Goal: Task Accomplishment & Management: Use online tool/utility

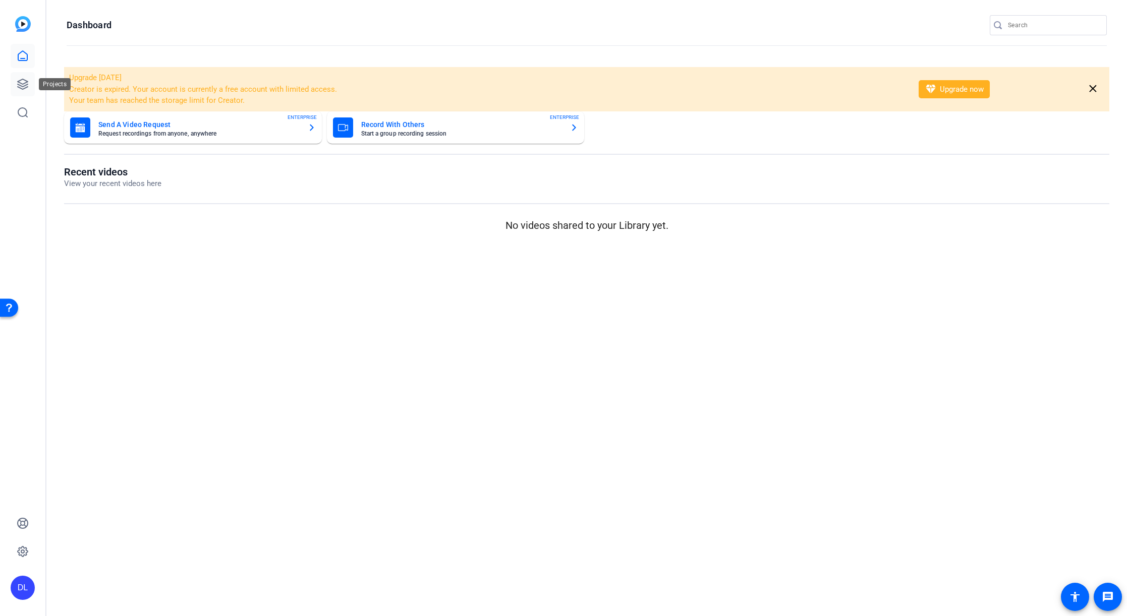
click at [13, 81] on link at bounding box center [23, 84] width 24 height 24
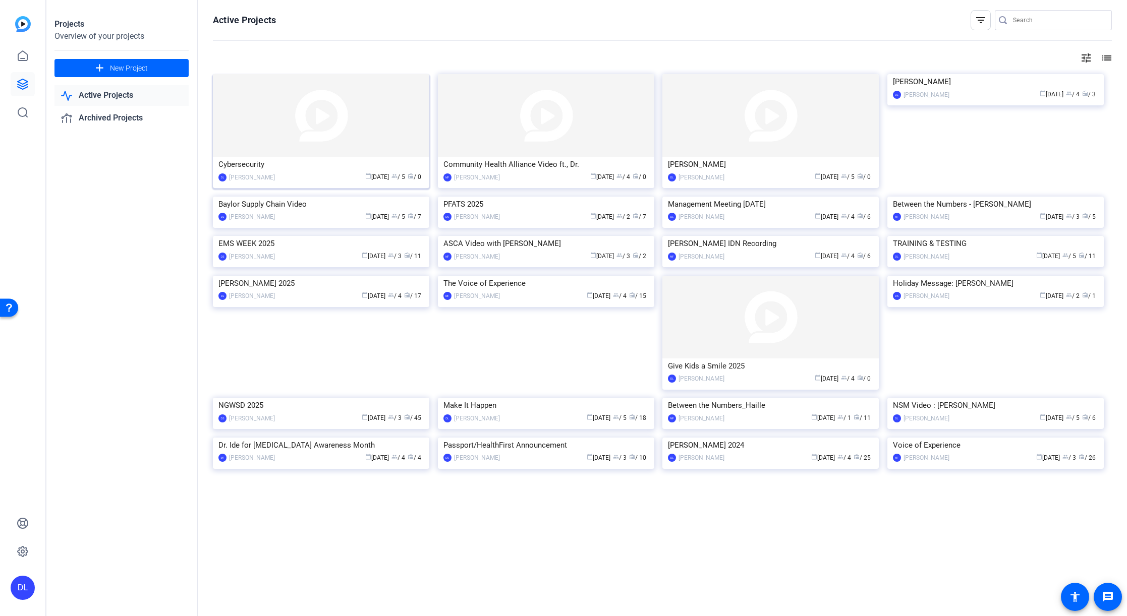
click at [240, 149] on img at bounding box center [321, 115] width 216 height 83
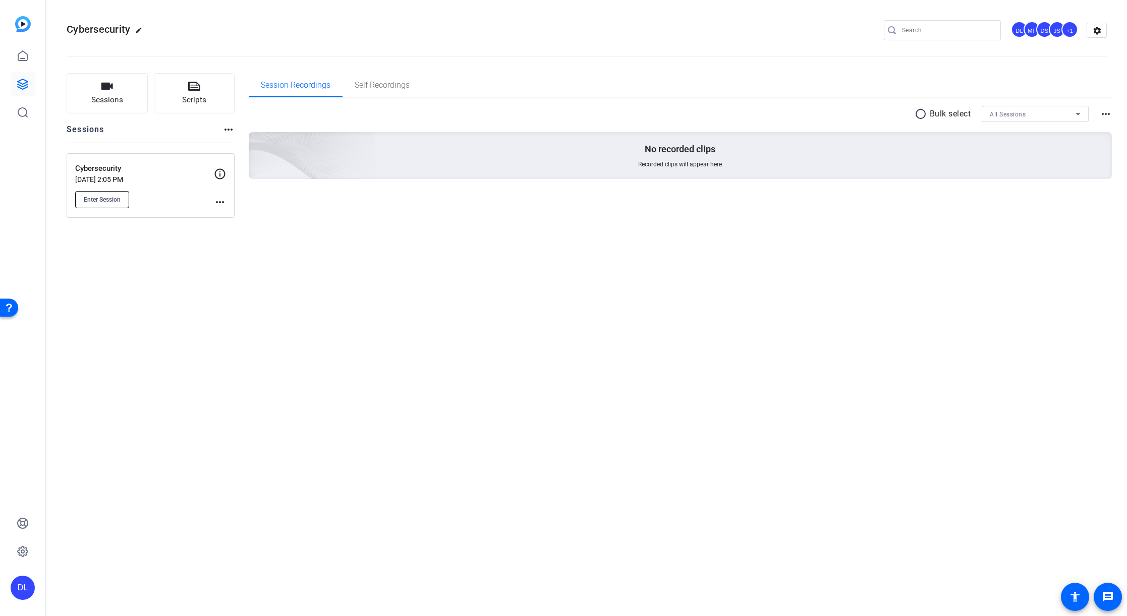
click at [108, 201] on span "Enter Session" at bounding box center [102, 200] width 37 height 8
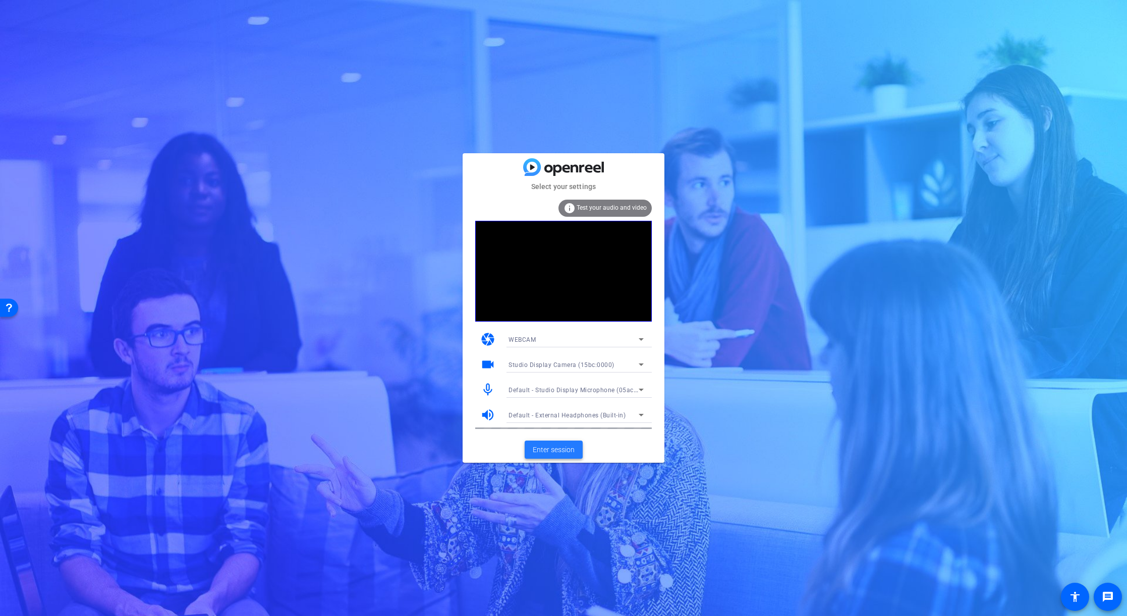
click at [541, 452] on span "Enter session" at bounding box center [554, 450] width 42 height 11
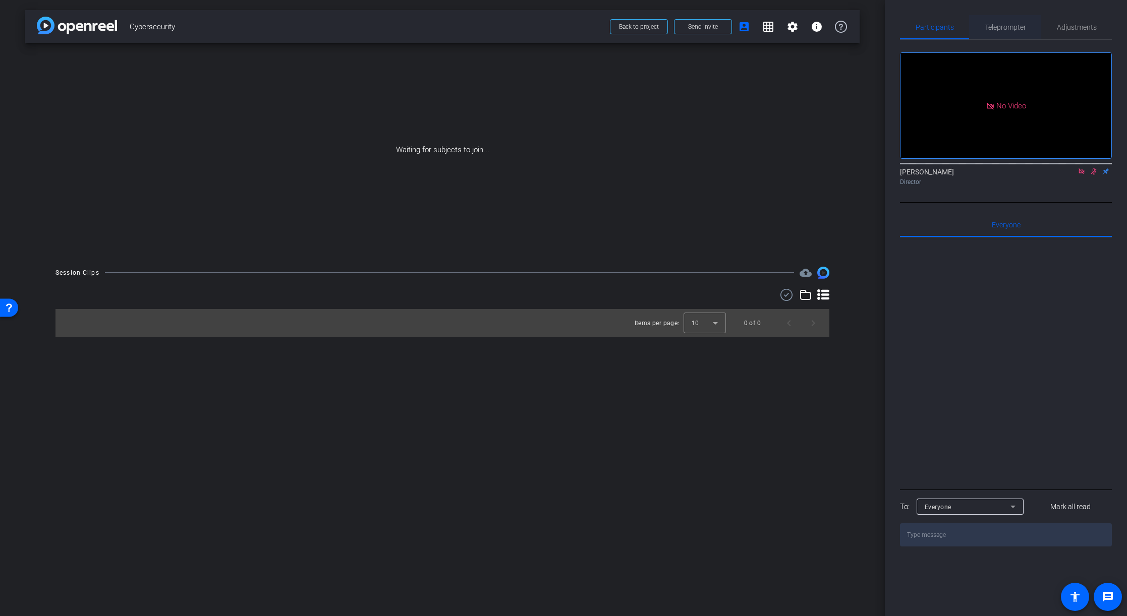
click at [1001, 29] on span "Teleprompter" at bounding box center [1004, 27] width 41 height 7
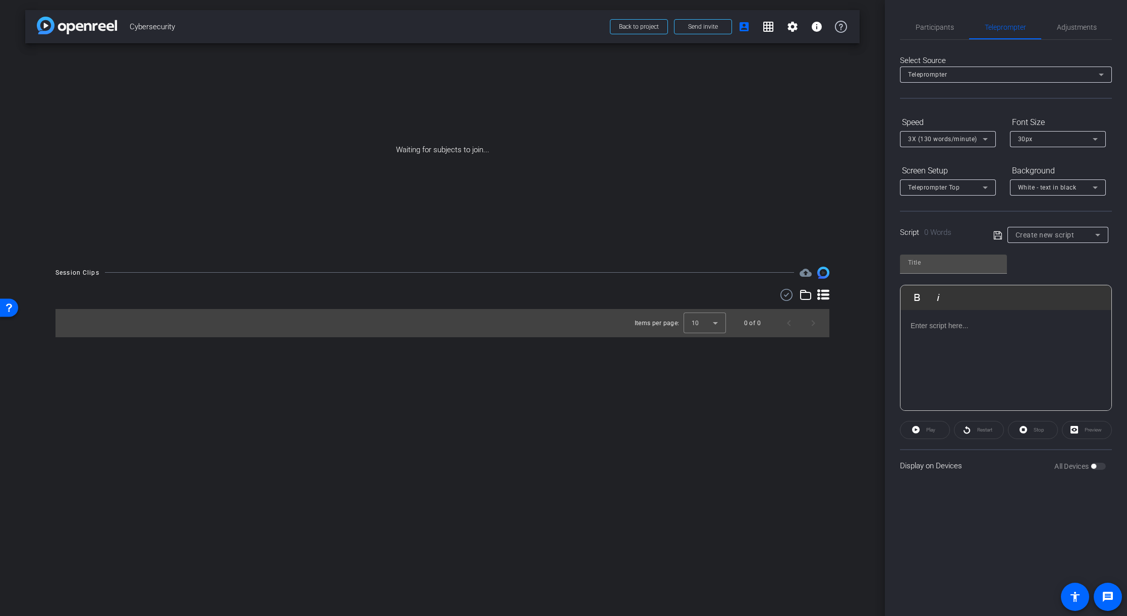
click at [1052, 236] on span "Create new script" at bounding box center [1044, 235] width 59 height 8
click at [1044, 274] on mat-option "[PERSON_NAME]" at bounding box center [1057, 271] width 101 height 16
type input "[PERSON_NAME]"
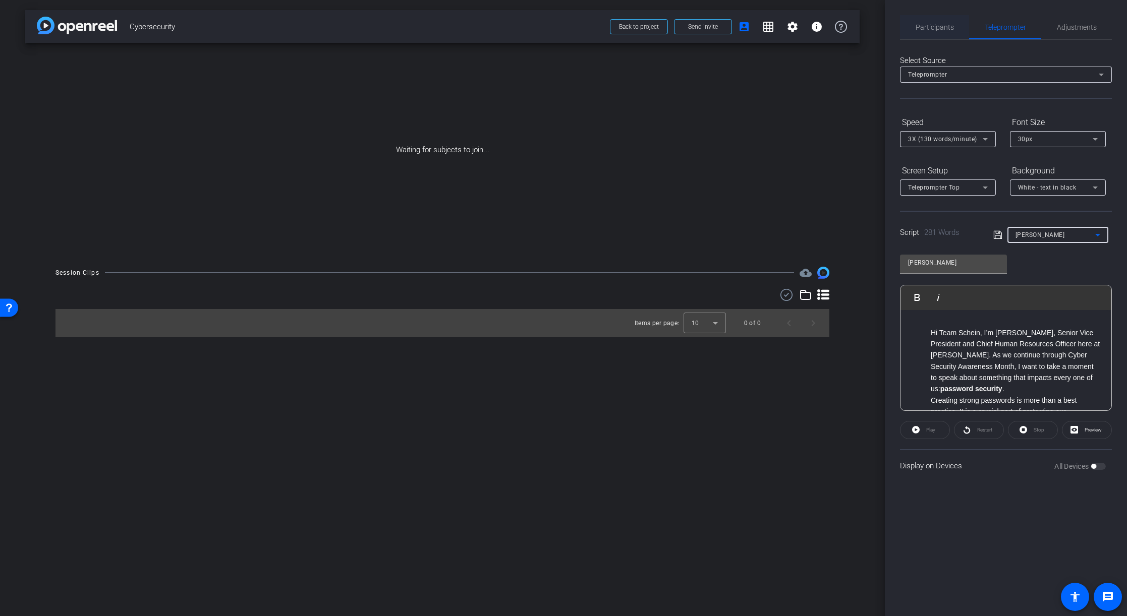
click at [929, 25] on span "Participants" at bounding box center [934, 27] width 38 height 7
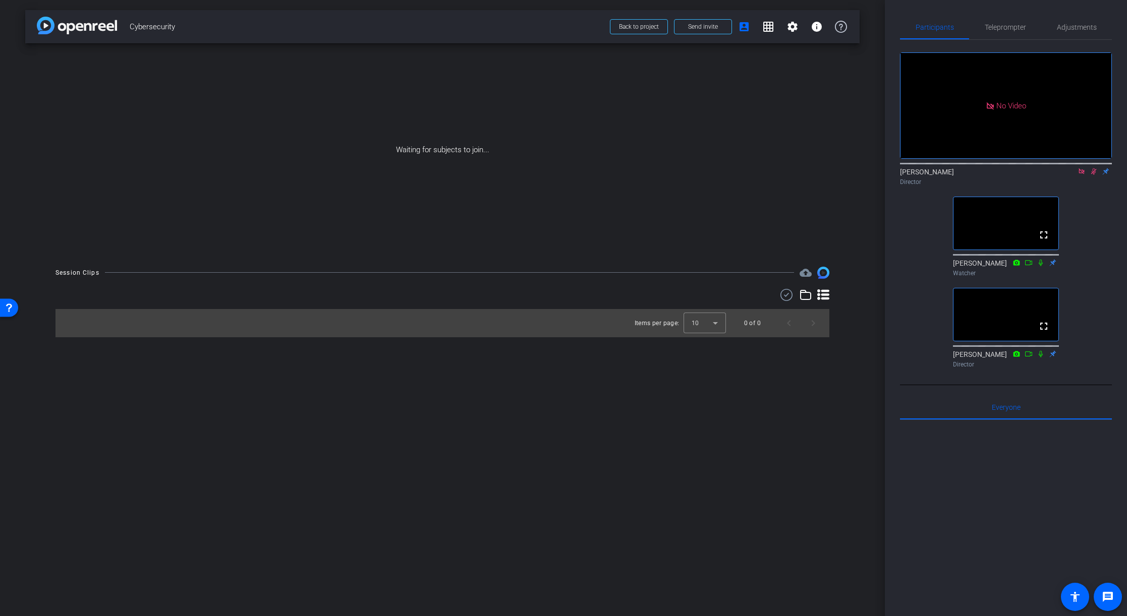
click at [1083, 172] on icon at bounding box center [1081, 171] width 8 height 7
drag, startPoint x: 1081, startPoint y: 184, endPoint x: 1082, endPoint y: 213, distance: 28.8
click at [1082, 175] on icon at bounding box center [1082, 171] width 6 height 7
click at [1104, 234] on div "fullscreen settings [PERSON_NAME] flip Director No Video [PERSON_NAME] Watcher …" at bounding box center [1006, 206] width 212 height 332
drag, startPoint x: 1083, startPoint y: 185, endPoint x: 1083, endPoint y: 203, distance: 18.2
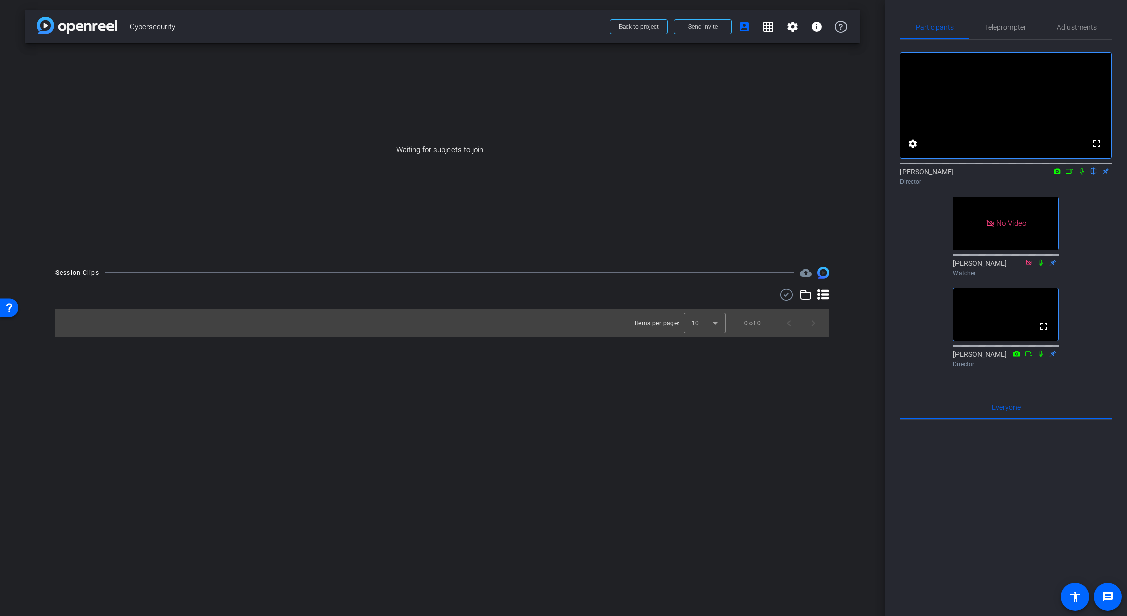
click at [1083, 175] on icon at bounding box center [1081, 171] width 8 height 7
click at [1069, 175] on icon at bounding box center [1069, 171] width 8 height 7
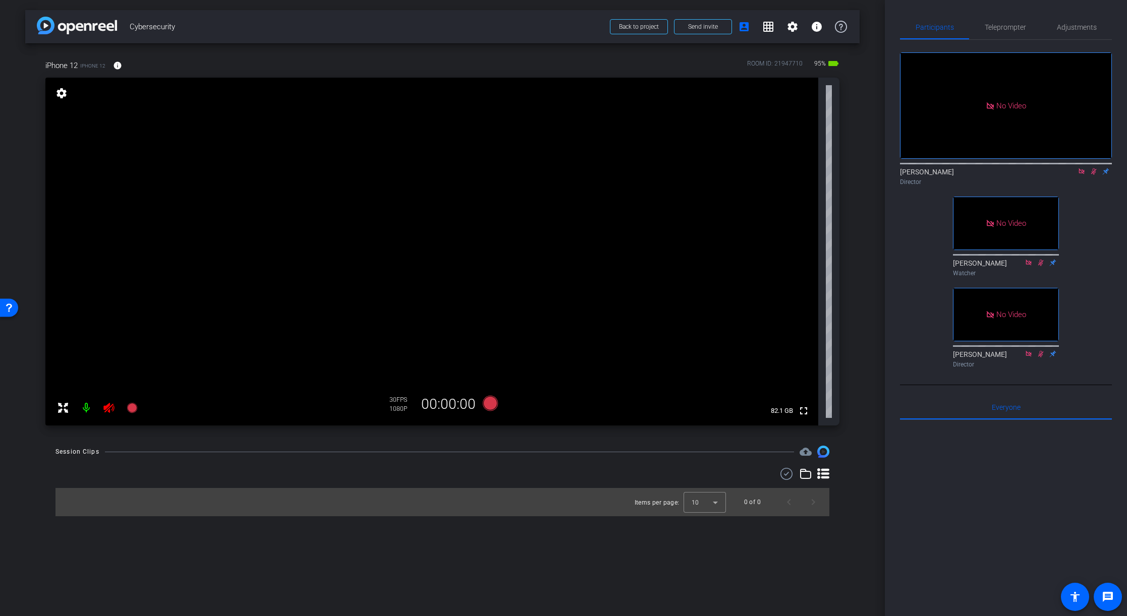
drag, startPoint x: 105, startPoint y: 414, endPoint x: 106, endPoint y: 409, distance: 5.3
click at [105, 413] on mat-icon at bounding box center [109, 408] width 20 height 20
click at [106, 409] on icon at bounding box center [108, 408] width 11 height 10
click at [106, 409] on icon at bounding box center [109, 408] width 12 height 12
drag, startPoint x: 1095, startPoint y: 213, endPoint x: 1096, endPoint y: 207, distance: 5.7
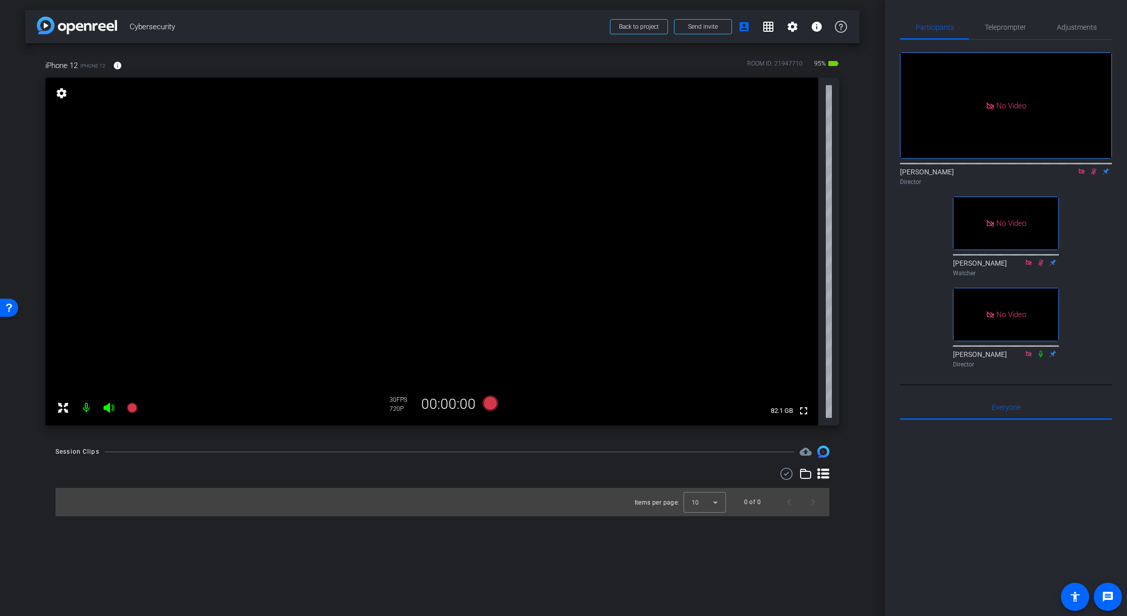
click at [1096, 211] on div "No Video [PERSON_NAME] Director No Video [PERSON_NAME] Watcher No Video [PERSON…" at bounding box center [1006, 206] width 212 height 332
click at [1080, 175] on icon at bounding box center [1081, 171] width 8 height 7
click at [1082, 175] on icon at bounding box center [1082, 171] width 6 height 7
click at [1098, 232] on div "fullscreen settings [PERSON_NAME] flip Director No Video [PERSON_NAME] Watcher …" at bounding box center [1006, 206] width 212 height 332
click at [119, 66] on mat-icon "info" at bounding box center [117, 65] width 9 height 9
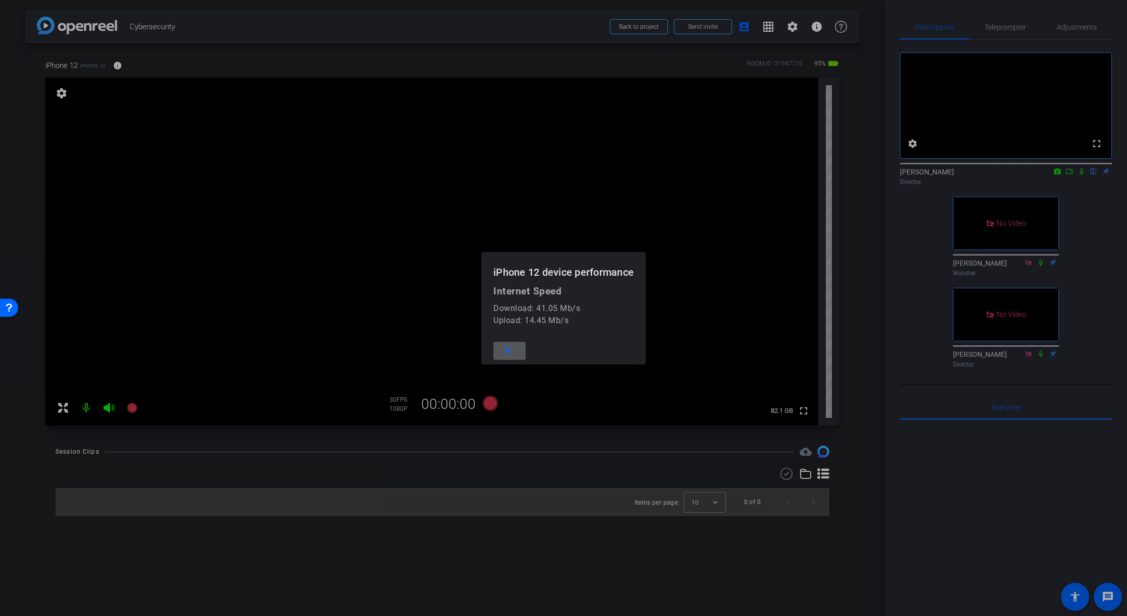
click at [516, 349] on span at bounding box center [509, 351] width 32 height 24
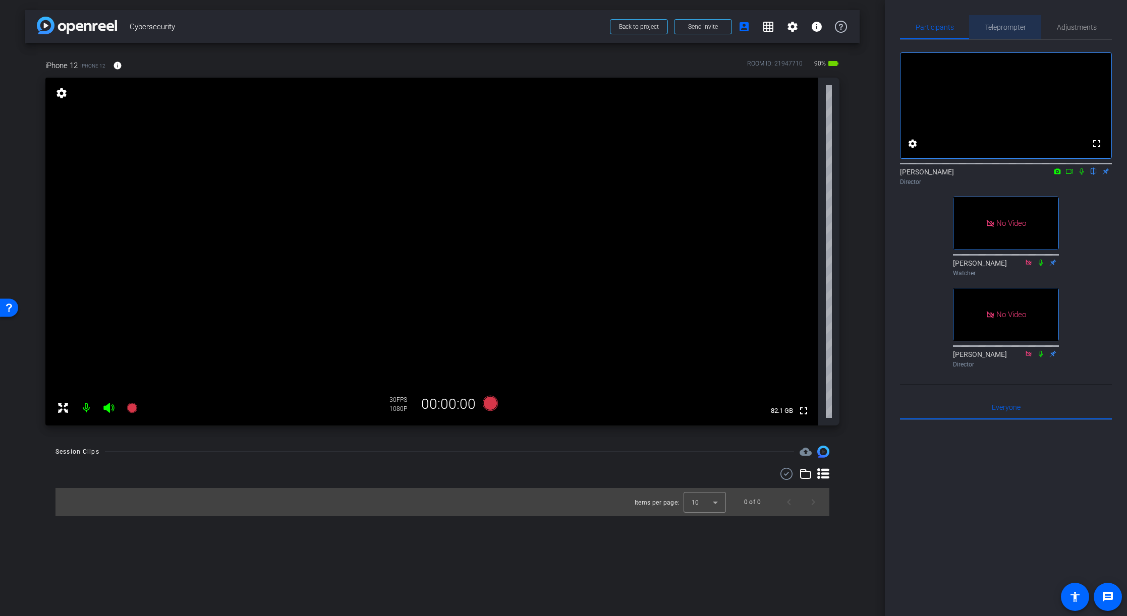
click at [1011, 18] on span "Teleprompter" at bounding box center [1004, 27] width 41 height 24
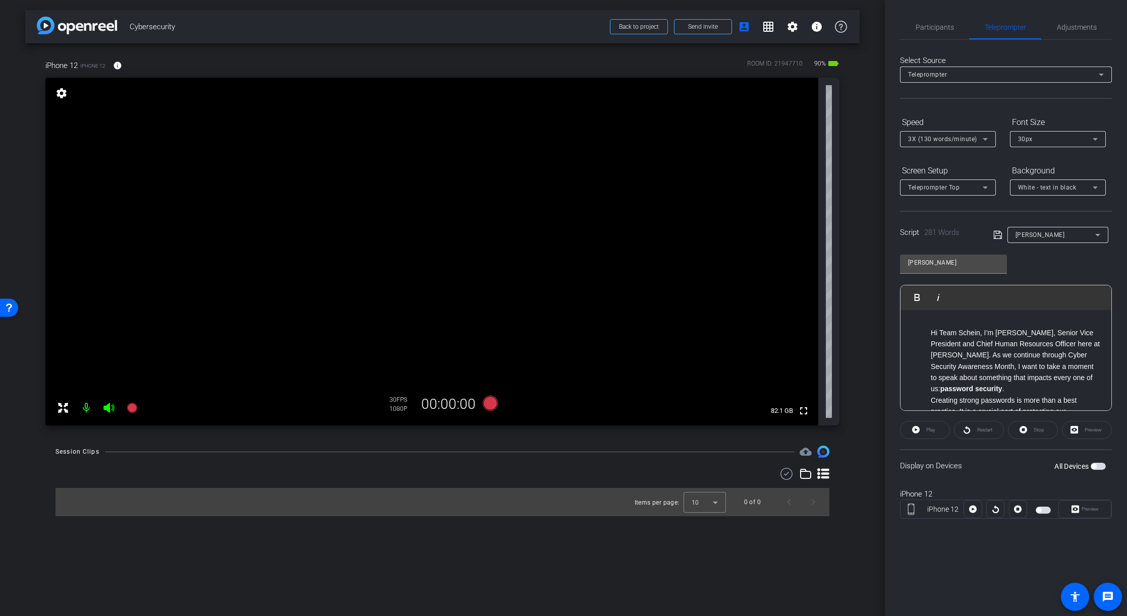
click at [1095, 466] on span "button" at bounding box center [1093, 466] width 5 height 5
click at [1094, 507] on span "Preview" at bounding box center [1089, 509] width 17 height 6
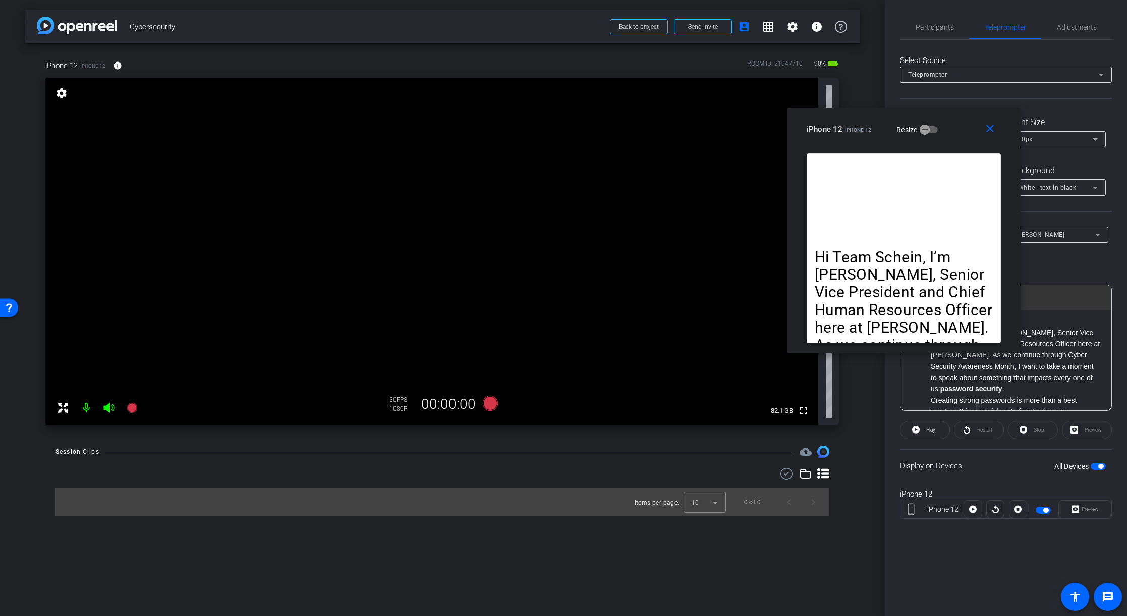
drag, startPoint x: 599, startPoint y: 195, endPoint x: 938, endPoint y: 117, distance: 348.6
click at [938, 117] on div "close iPhone 12 iPhone 12 Resize" at bounding box center [903, 130] width 233 height 45
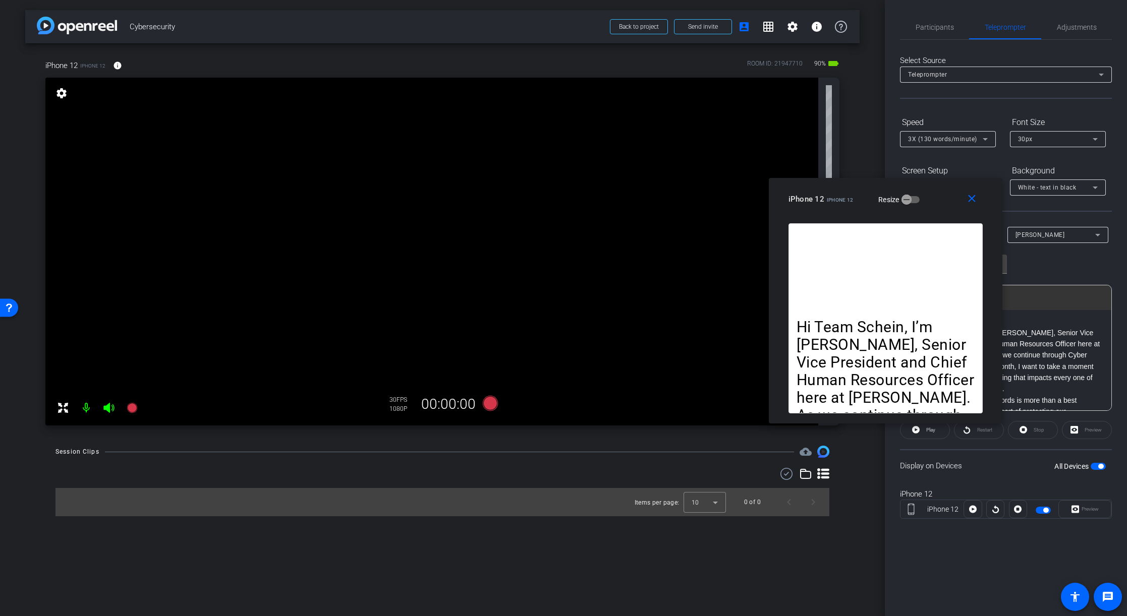
drag, startPoint x: 938, startPoint y: 117, endPoint x: 920, endPoint y: 187, distance: 72.4
click at [920, 187] on div "close iPhone 12 iPhone 12 Resize" at bounding box center [885, 200] width 233 height 45
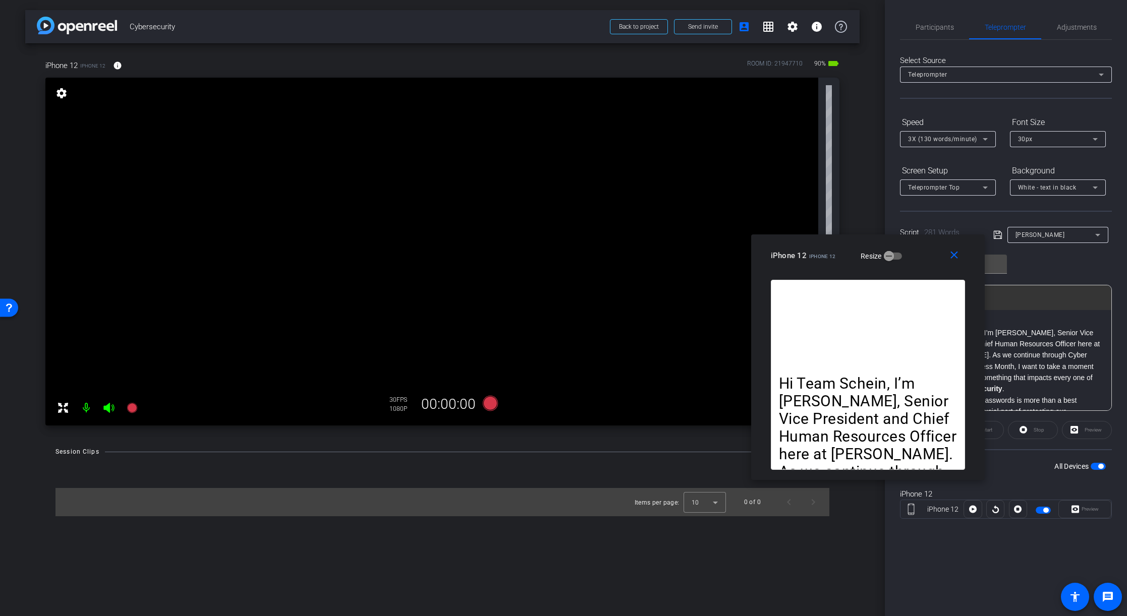
drag, startPoint x: 941, startPoint y: 196, endPoint x: 924, endPoint y: 252, distance: 59.2
click at [924, 252] on div "iPhone 12 iPhone 12 Resize" at bounding box center [872, 256] width 202 height 18
click at [987, 139] on icon at bounding box center [985, 139] width 12 height 12
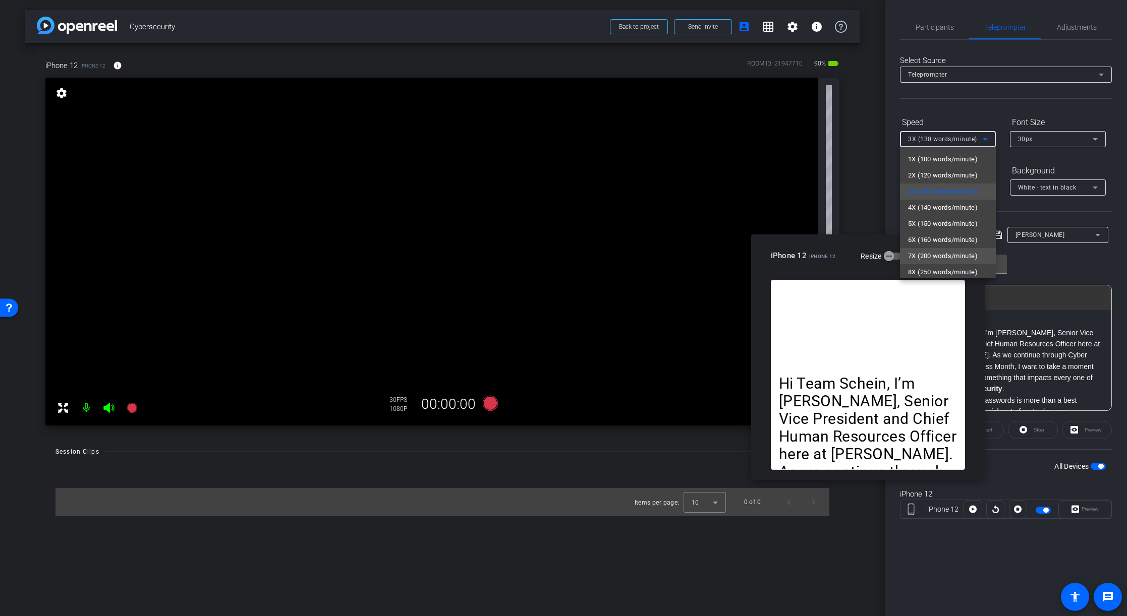
scroll to position [1, 0]
click at [938, 255] on span "7X (200 words/minute)" at bounding box center [943, 256] width 70 height 12
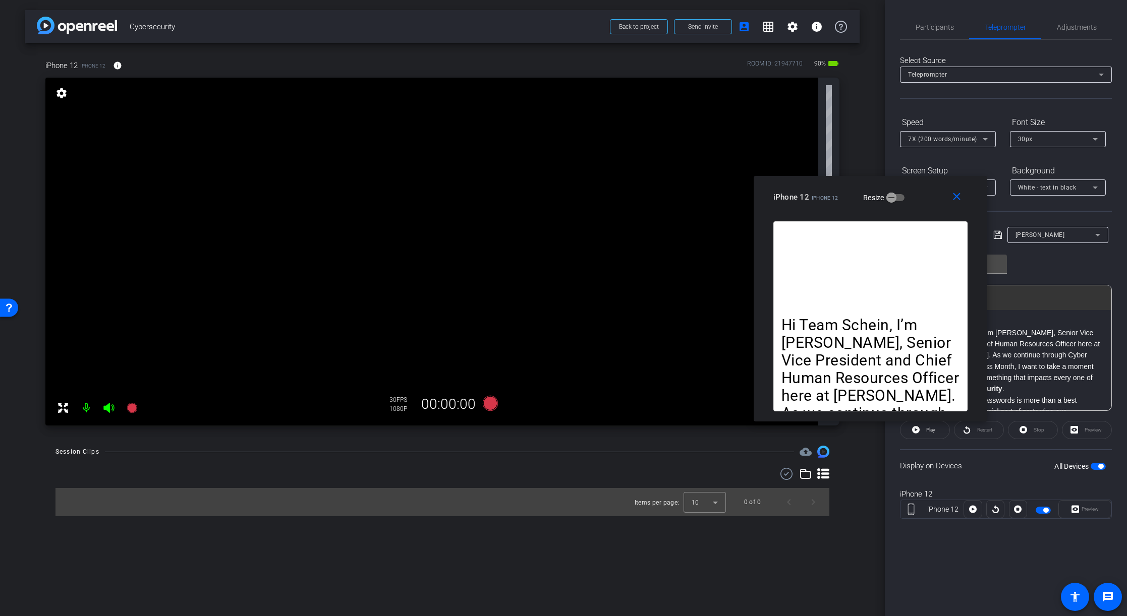
drag, startPoint x: 921, startPoint y: 246, endPoint x: 924, endPoint y: 196, distance: 50.5
click at [924, 196] on div "iPhone 12 iPhone 12 Resize" at bounding box center [874, 197] width 202 height 18
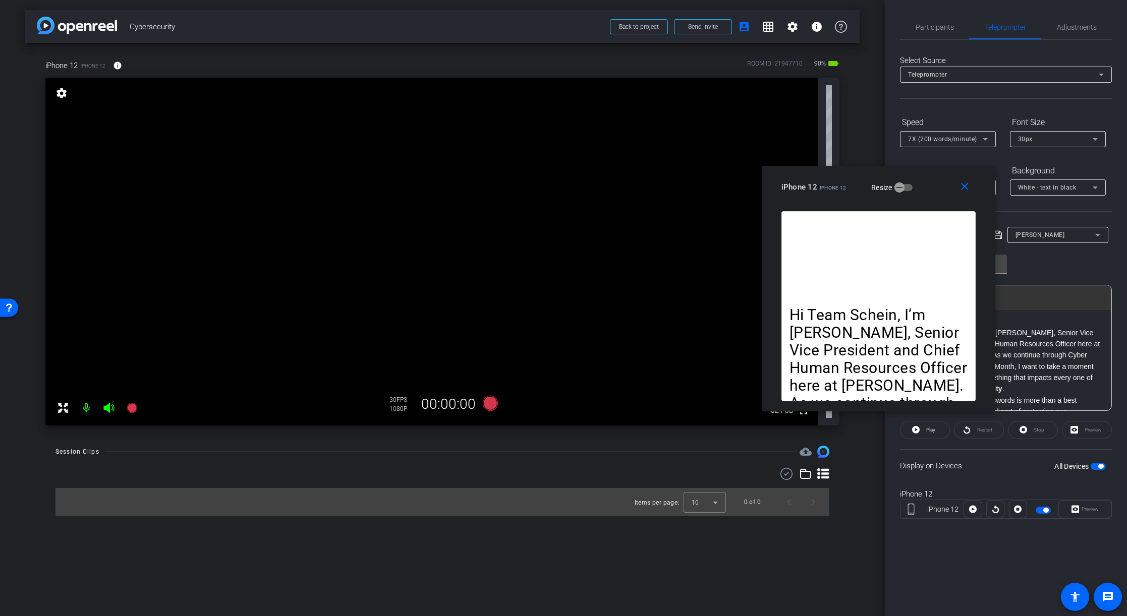
drag, startPoint x: 923, startPoint y: 206, endPoint x: 931, endPoint y: 198, distance: 11.8
click at [931, 198] on div "close iPhone 12 iPhone 12 Resize" at bounding box center [877, 188] width 233 height 45
drag, startPoint x: 937, startPoint y: 187, endPoint x: 937, endPoint y: 195, distance: 8.1
click at [937, 194] on div "iPhone 12 iPhone 12 Resize" at bounding box center [882, 187] width 202 height 18
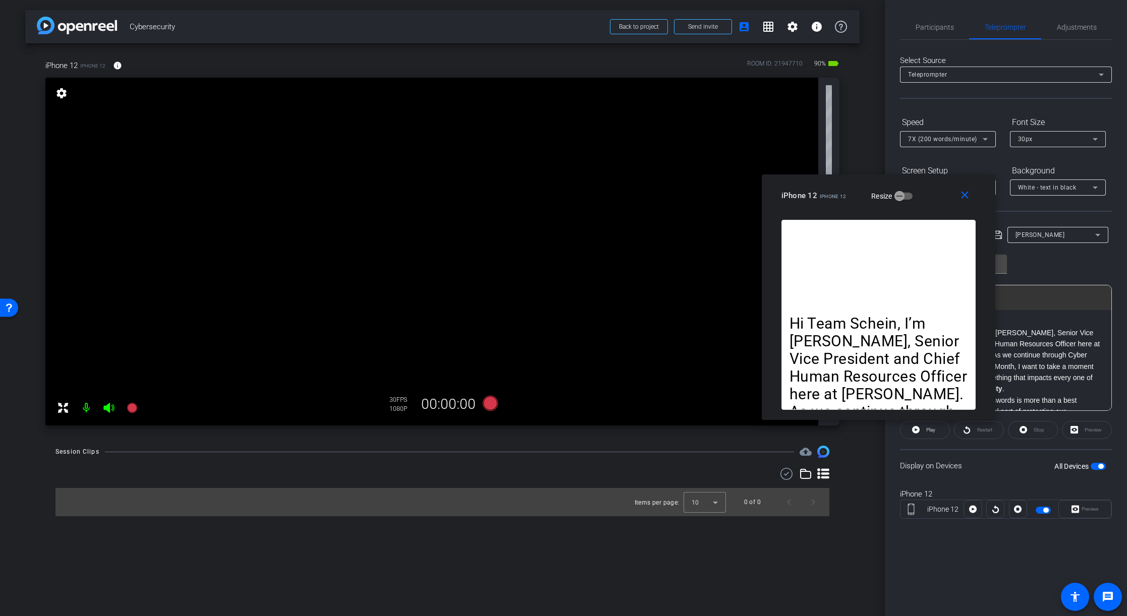
click at [919, 190] on div "close iPhone 12 iPhone 12 Resize" at bounding box center [877, 196] width 233 height 45
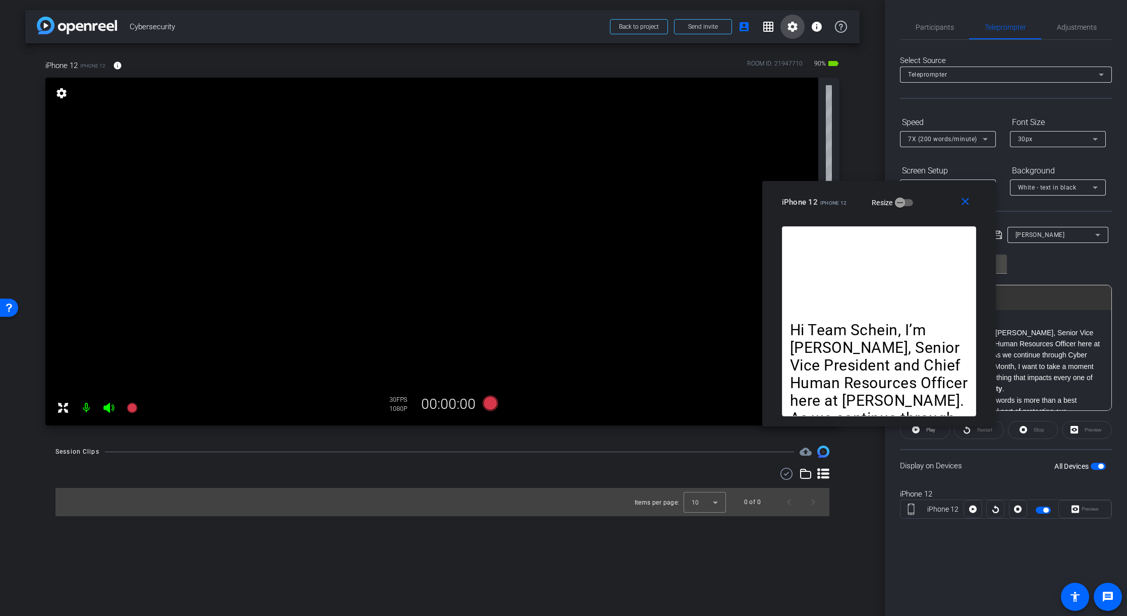
click at [793, 28] on mat-icon "settings" at bounding box center [792, 27] width 12 height 12
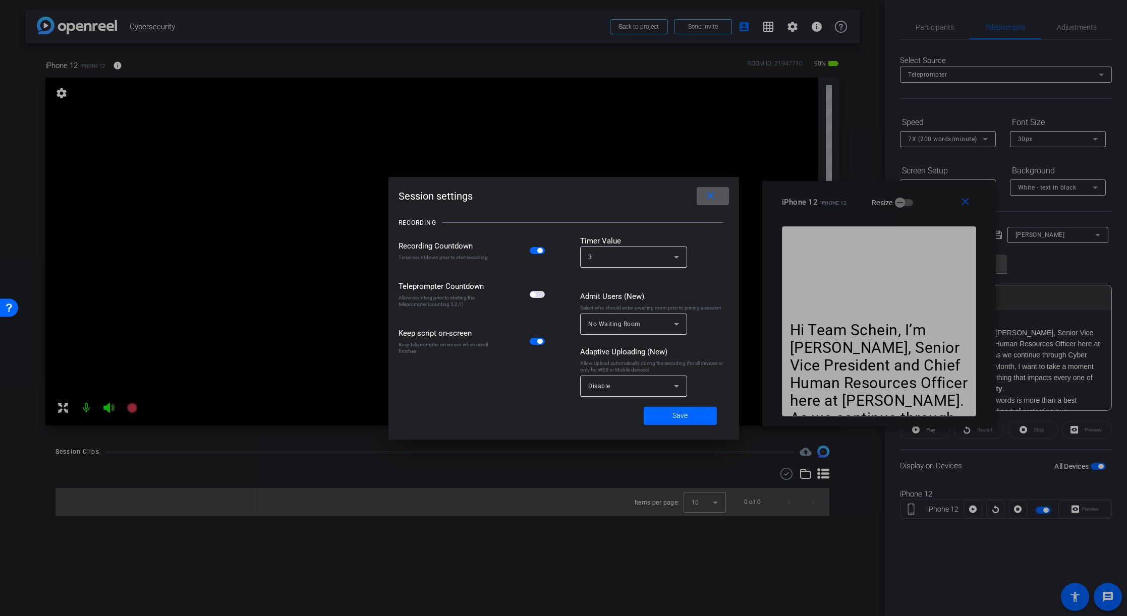
click at [533, 296] on span "button" at bounding box center [532, 294] width 5 height 5
click at [680, 416] on span "Save" at bounding box center [679, 415] width 15 height 11
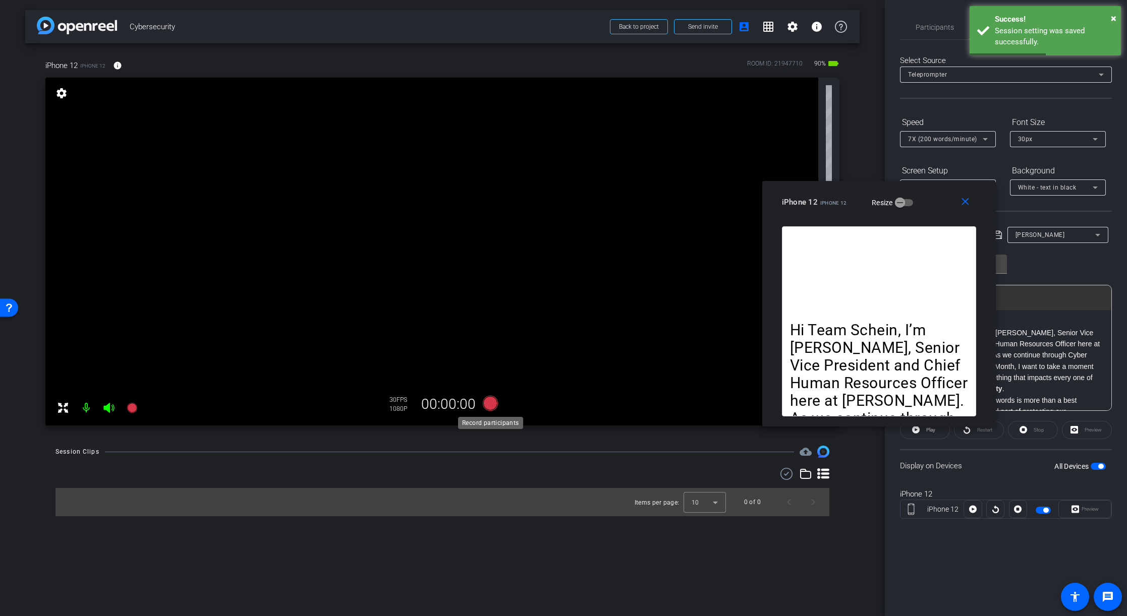
click at [493, 404] on icon at bounding box center [490, 403] width 15 height 15
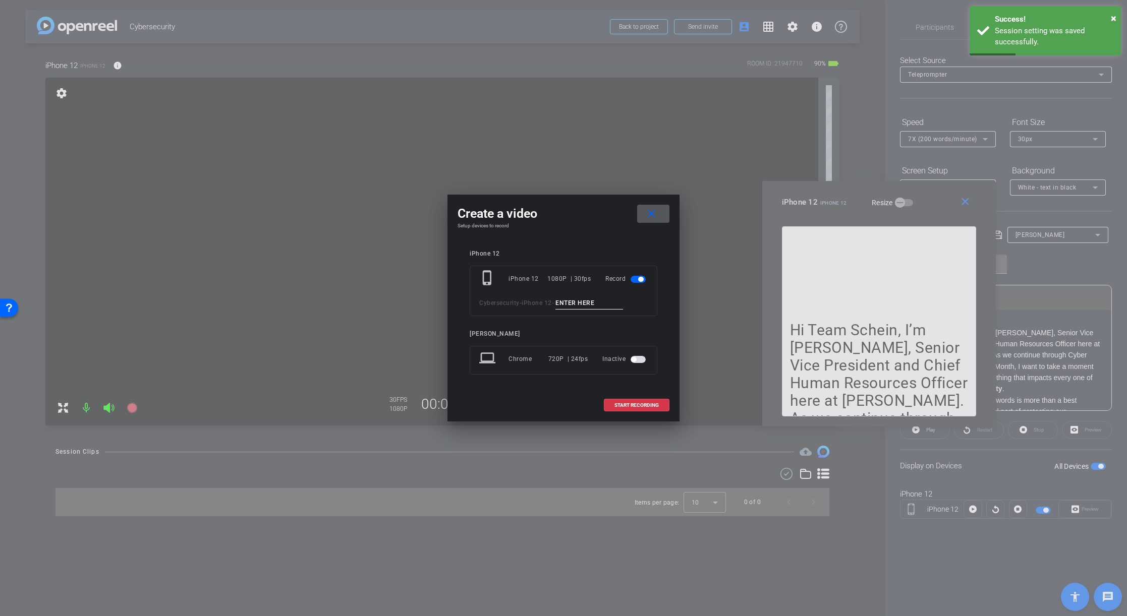
click at [580, 306] on input at bounding box center [589, 303] width 68 height 13
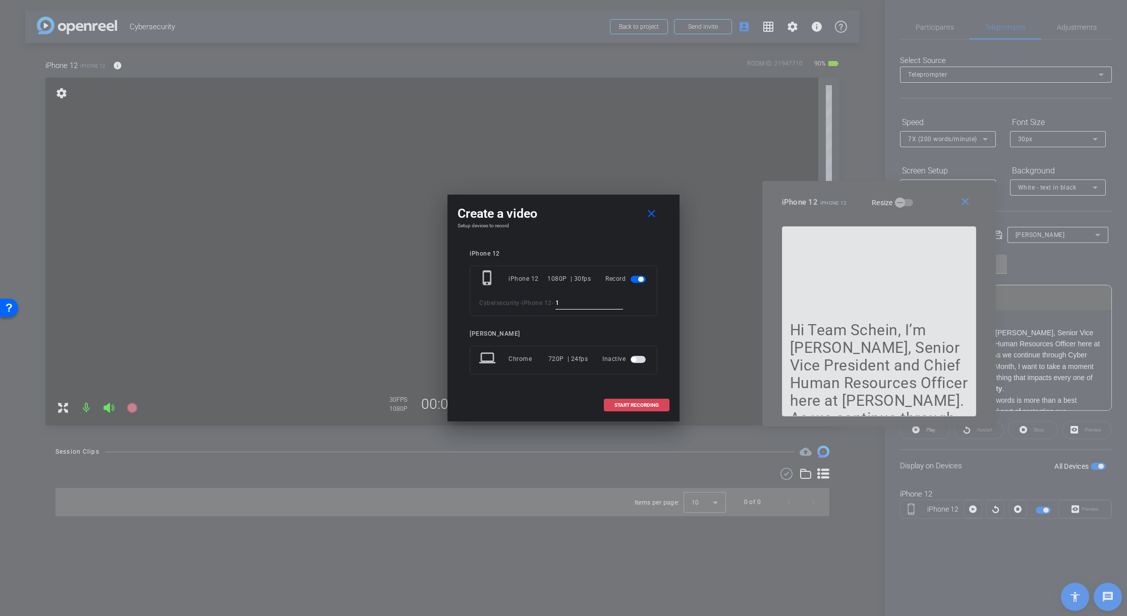
type input "1"
click at [626, 403] on span "START RECORDING" at bounding box center [636, 405] width 44 height 5
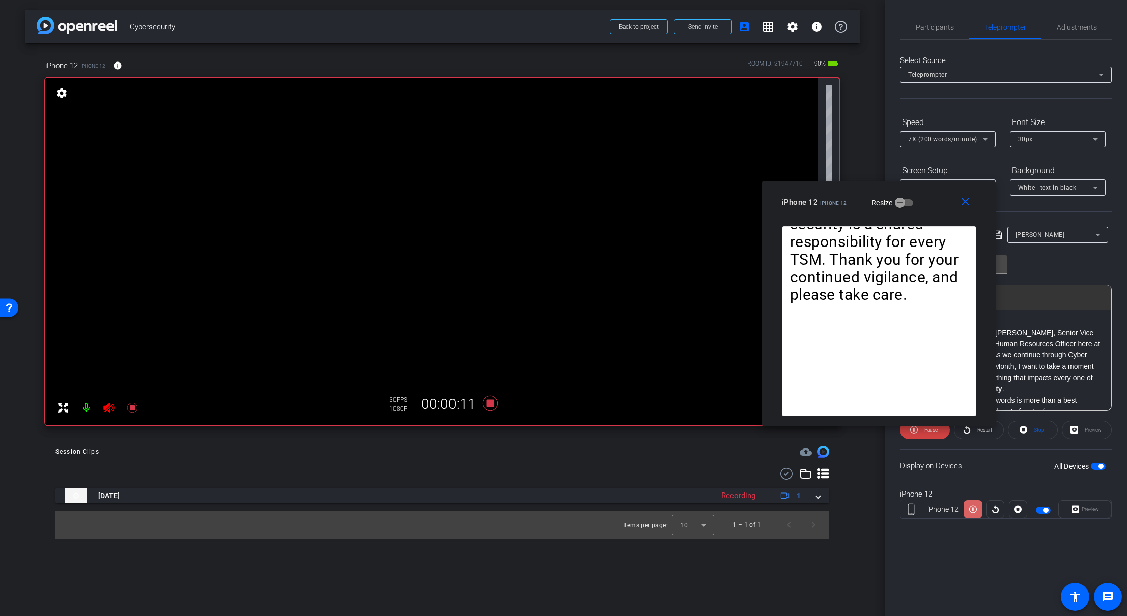
click at [972, 510] on icon at bounding box center [973, 510] width 8 height 8
click at [972, 510] on icon at bounding box center [973, 509] width 8 height 15
click at [972, 510] on icon at bounding box center [973, 510] width 8 height 8
click at [487, 404] on icon at bounding box center [490, 403] width 15 height 15
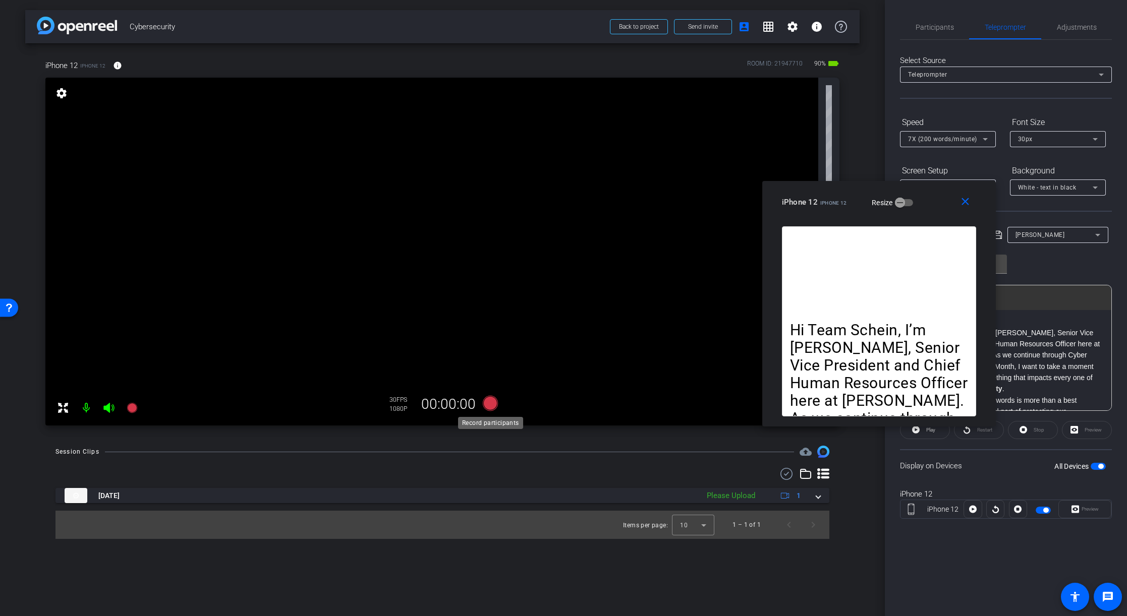
click at [491, 404] on icon at bounding box center [490, 403] width 15 height 15
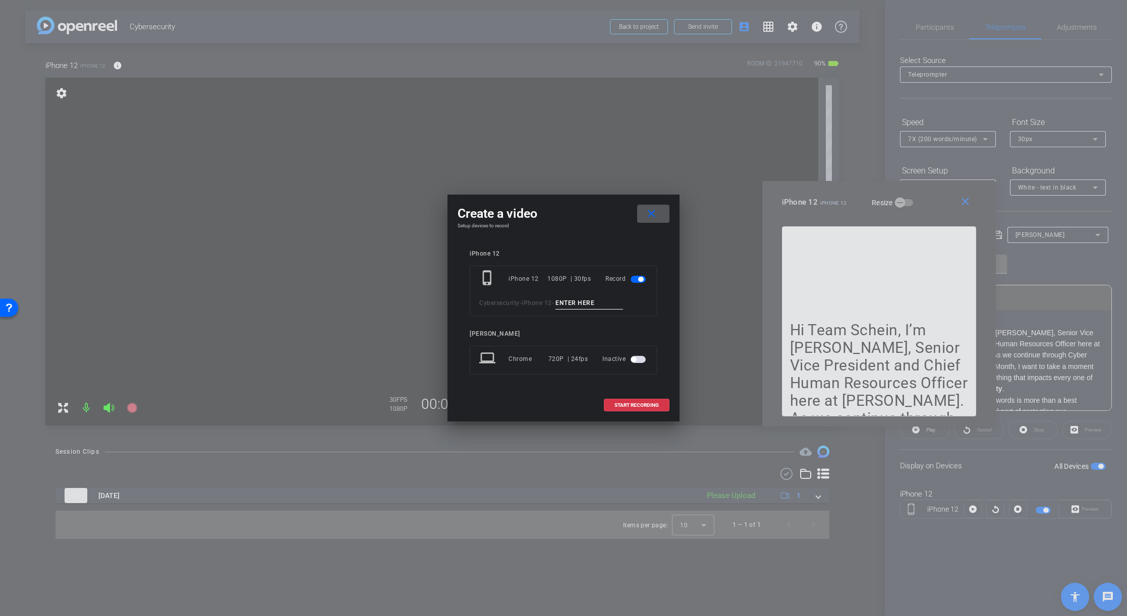
click at [579, 304] on input at bounding box center [589, 303] width 68 height 13
type input "2"
click at [633, 405] on span "START RECORDING" at bounding box center [636, 405] width 44 height 5
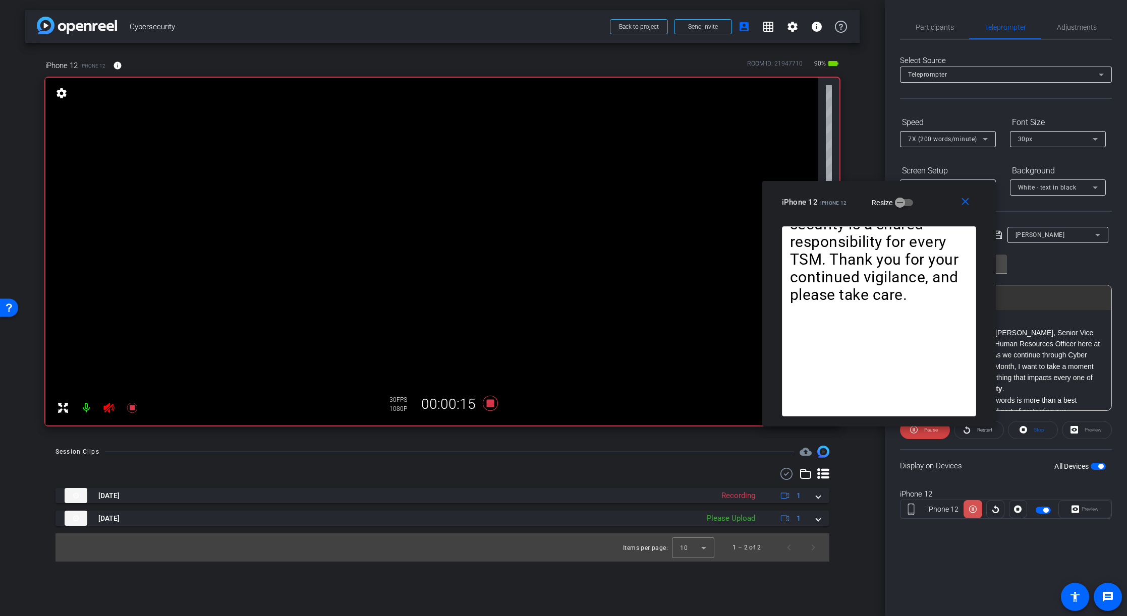
click at [973, 509] on icon at bounding box center [973, 510] width 8 height 8
click at [973, 509] on icon at bounding box center [973, 509] width 8 height 15
click at [973, 509] on icon at bounding box center [973, 510] width 8 height 8
click at [973, 509] on icon at bounding box center [973, 509] width 8 height 15
click at [973, 509] on icon at bounding box center [973, 510] width 8 height 8
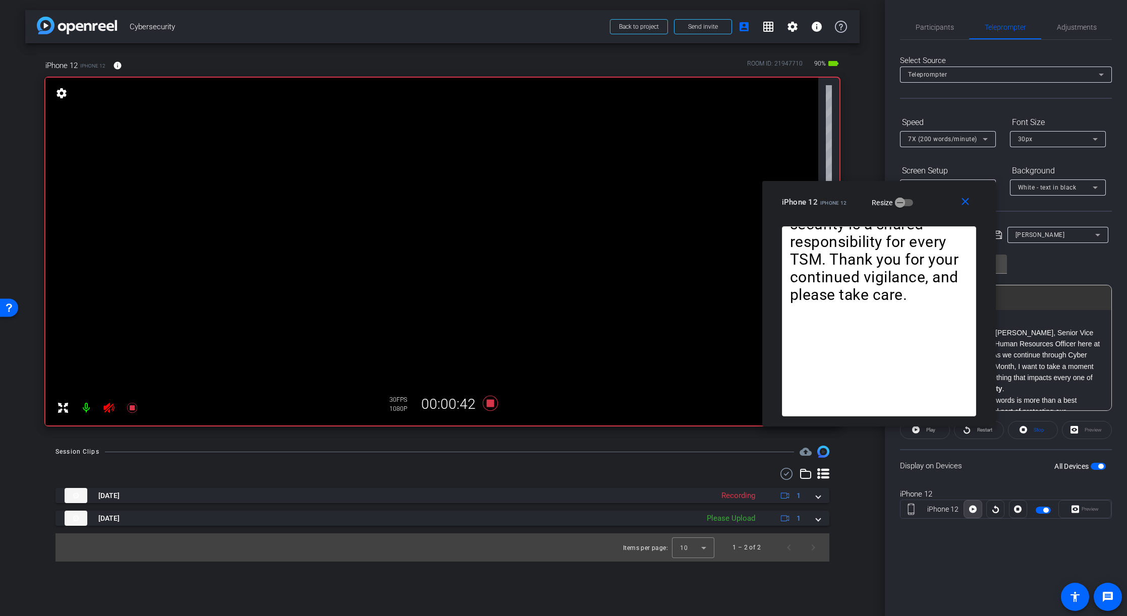
click at [973, 509] on icon at bounding box center [973, 509] width 8 height 15
click at [973, 509] on icon at bounding box center [973, 510] width 8 height 8
click at [107, 409] on icon at bounding box center [108, 408] width 11 height 10
click at [489, 404] on icon at bounding box center [490, 403] width 15 height 15
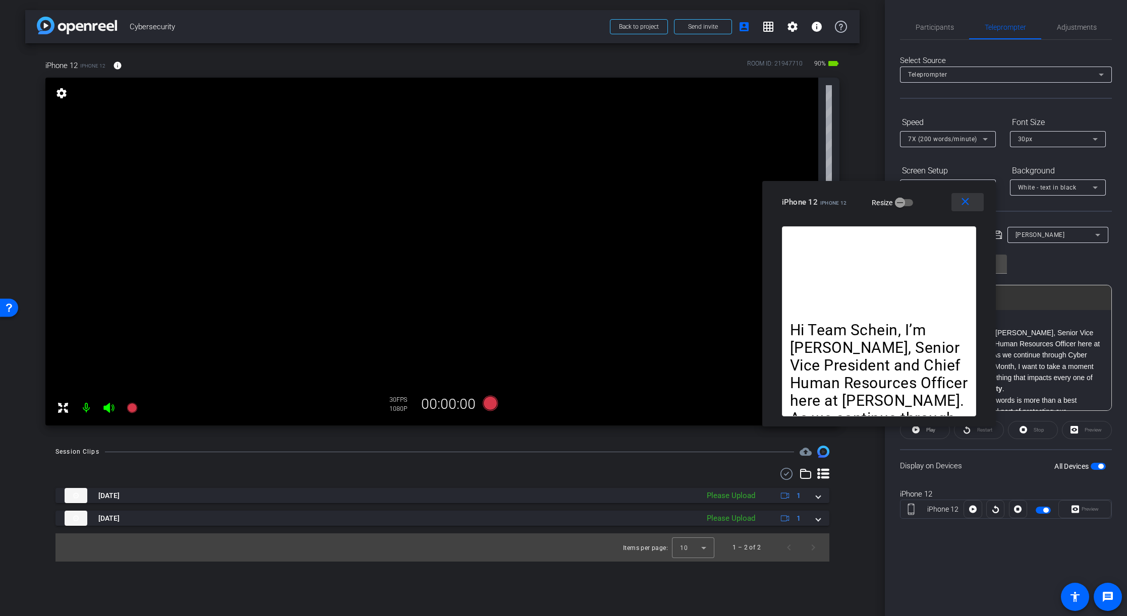
drag, startPoint x: 964, startPoint y: 203, endPoint x: 949, endPoint y: 216, distance: 20.0
click at [964, 203] on mat-icon "close" at bounding box center [965, 202] width 13 height 13
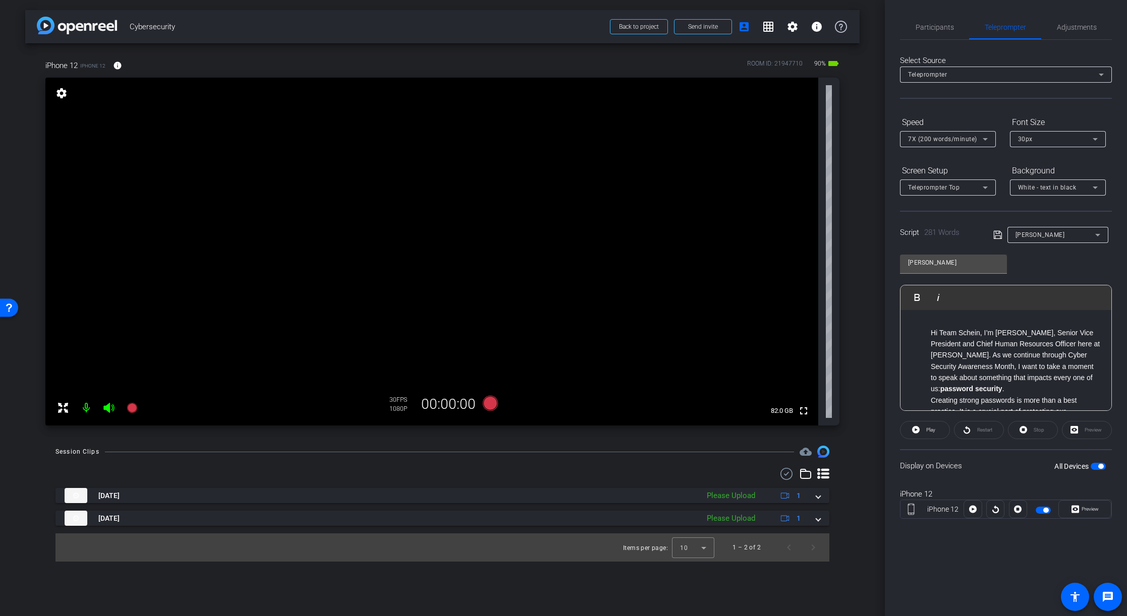
click at [1099, 467] on span "button" at bounding box center [1100, 466] width 5 height 5
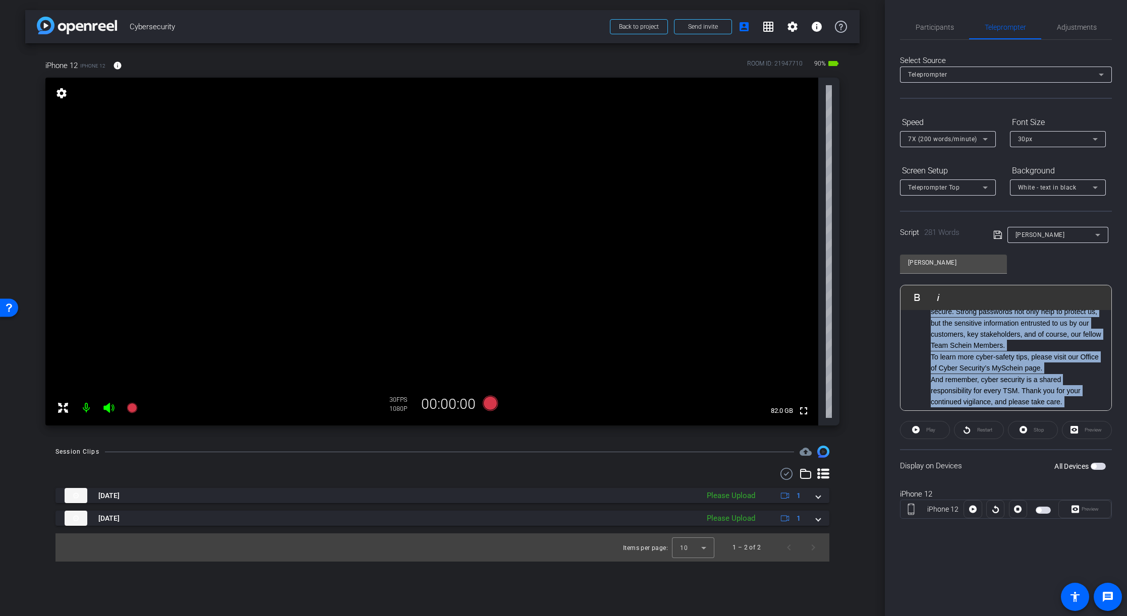
scroll to position [385, 0]
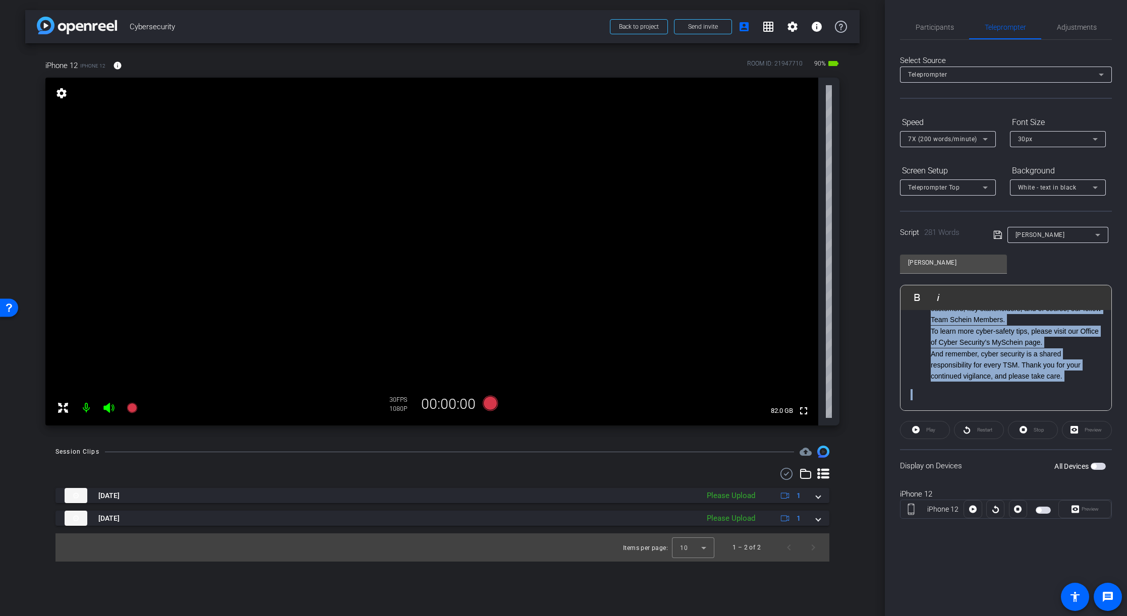
drag, startPoint x: 930, startPoint y: 346, endPoint x: 1090, endPoint y: 392, distance: 166.5
click at [1090, 392] on div "Hi Team Schein, I’m [PERSON_NAME], Senior Vice President and Chief Human Resour…" at bounding box center [1005, 168] width 211 height 486
copy ul "Strong Passwords should: - Be at least 15 characters long - Include a mix of up…"
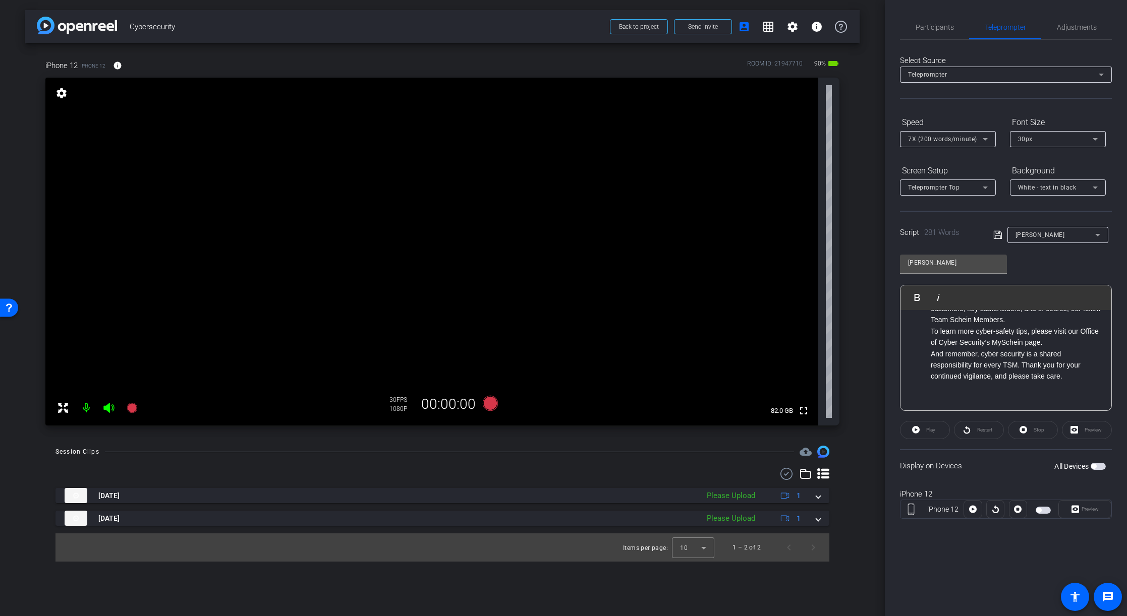
click at [1075, 235] on div "[PERSON_NAME]" at bounding box center [1055, 234] width 80 height 13
click at [1046, 255] on span "Create new script" at bounding box center [1041, 255] width 53 height 12
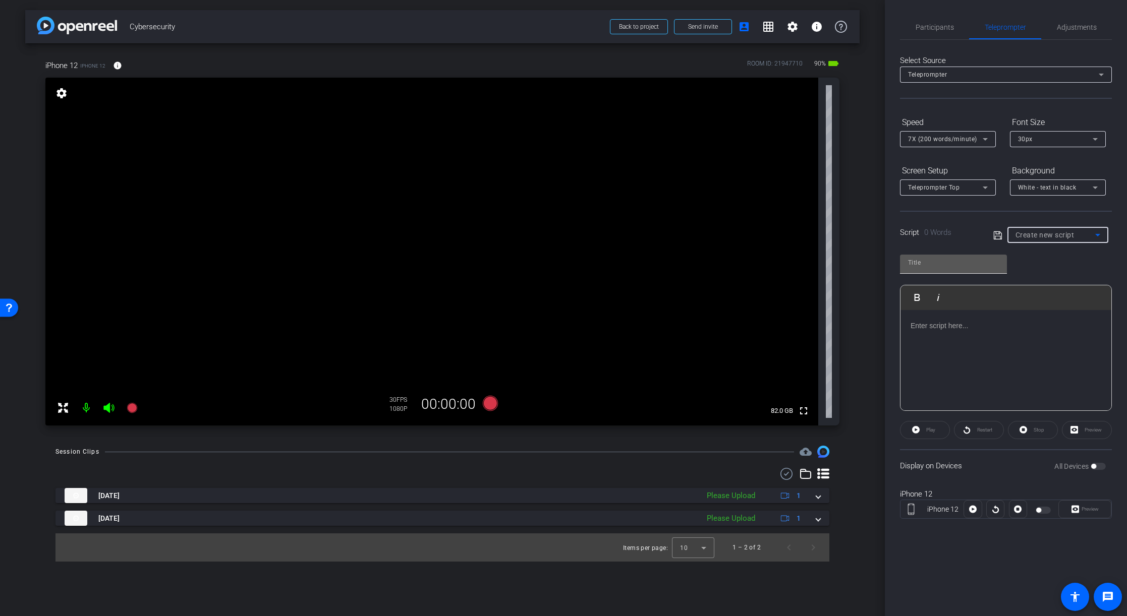
click at [916, 266] on input "text" at bounding box center [953, 263] width 91 height 12
click at [913, 320] on p at bounding box center [1005, 325] width 191 height 11
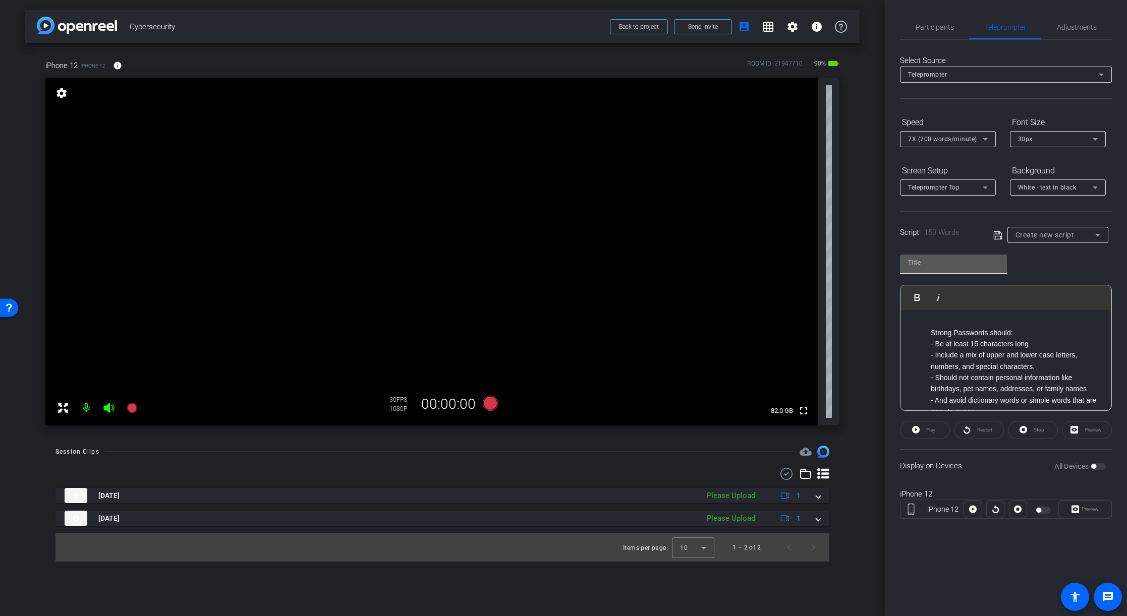
click at [914, 265] on input "text" at bounding box center [953, 263] width 91 height 12
click at [934, 264] on input "text" at bounding box center [953, 263] width 91 height 12
type input "[PERSON_NAME] 2"
click at [1000, 233] on icon at bounding box center [997, 235] width 9 height 12
click at [1094, 466] on span "button" at bounding box center [1093, 466] width 5 height 5
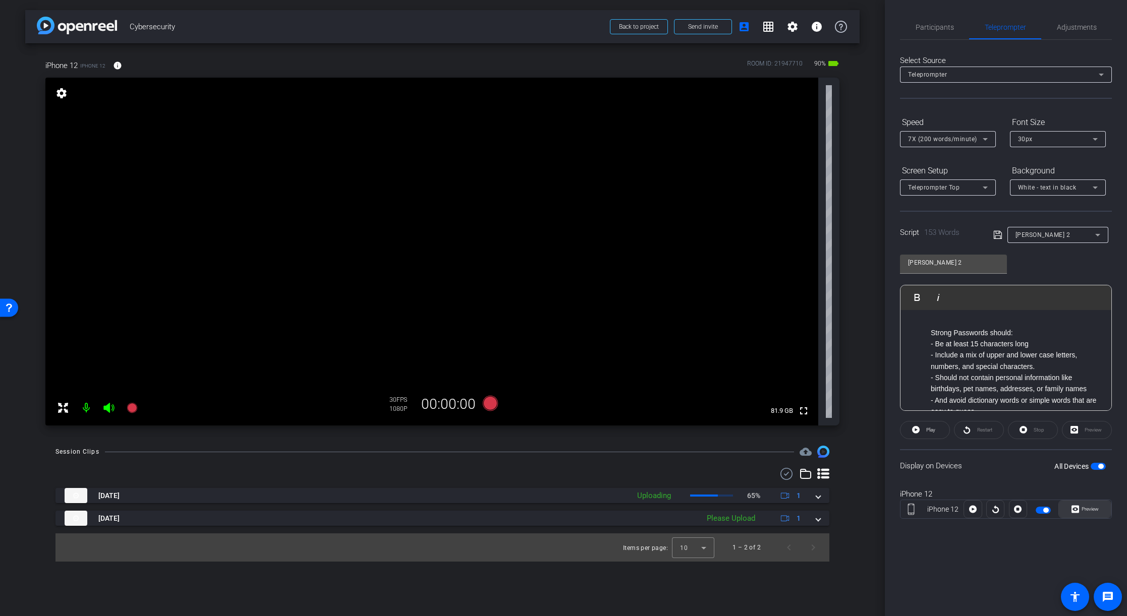
click at [1093, 507] on span "Preview" at bounding box center [1089, 509] width 17 height 6
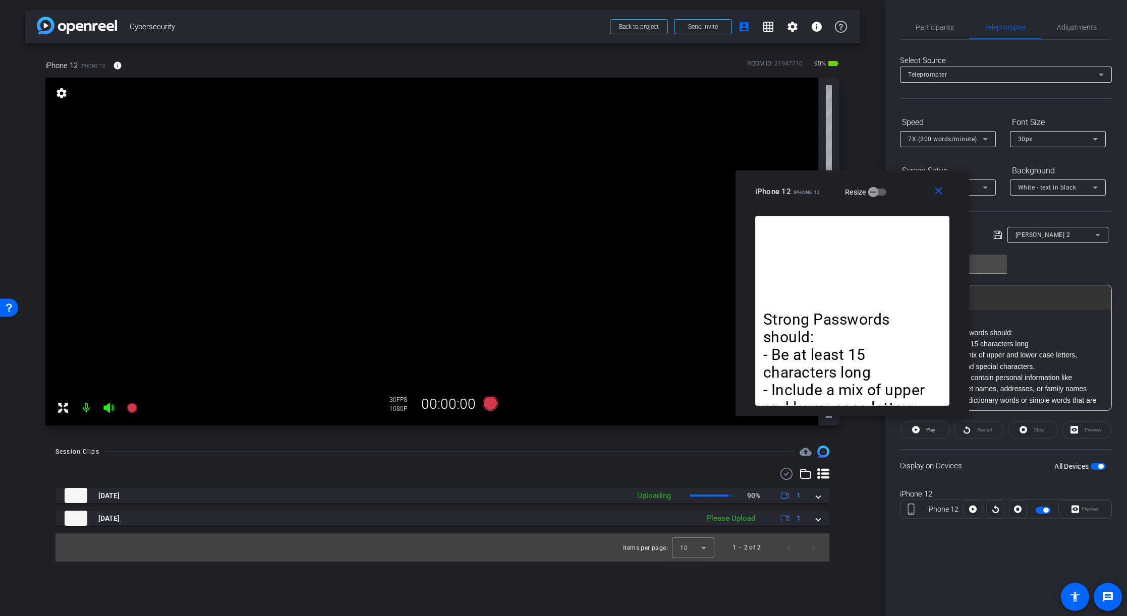
drag, startPoint x: 600, startPoint y: 198, endPoint x: 889, endPoint y: 183, distance: 289.3
click at [889, 183] on div "iPhone 12 iPhone 12 Resize" at bounding box center [856, 192] width 202 height 18
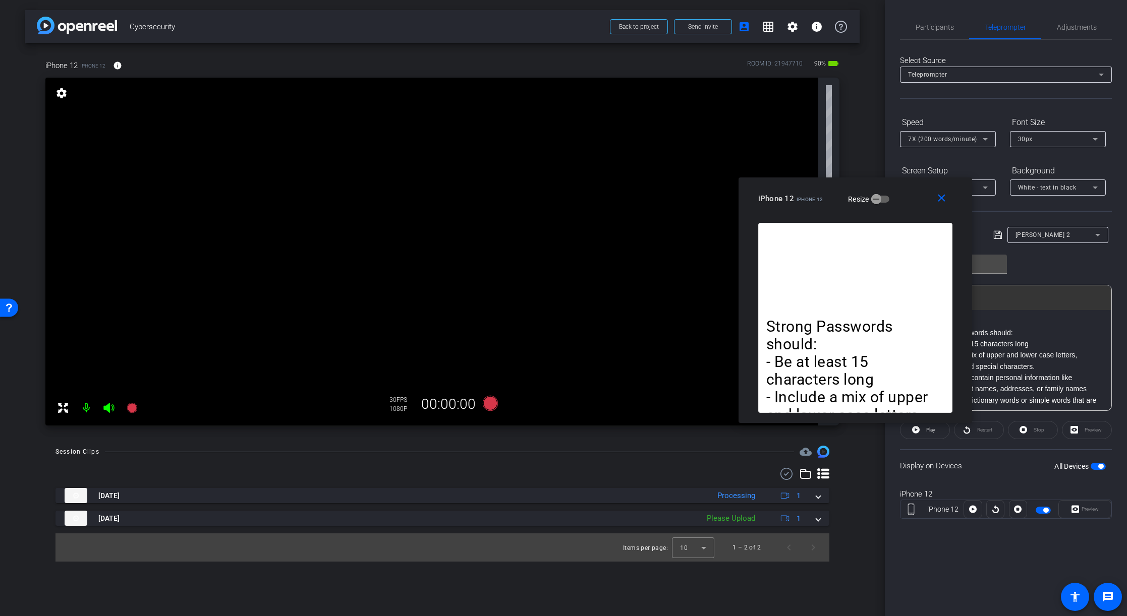
drag, startPoint x: 905, startPoint y: 192, endPoint x: 908, endPoint y: 199, distance: 7.5
click at [908, 199] on div "iPhone 12 iPhone 12 Resize" at bounding box center [859, 199] width 202 height 18
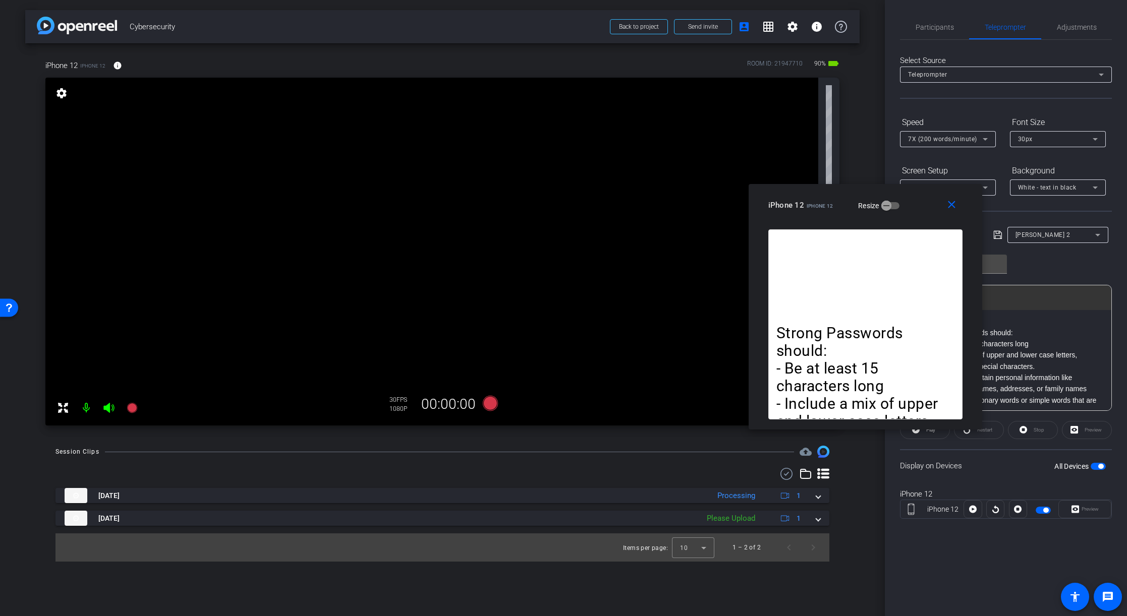
drag, startPoint x: 907, startPoint y: 198, endPoint x: 916, endPoint y: 204, distance: 10.9
click at [917, 204] on div "iPhone 12 iPhone 12 Resize" at bounding box center [869, 205] width 202 height 18
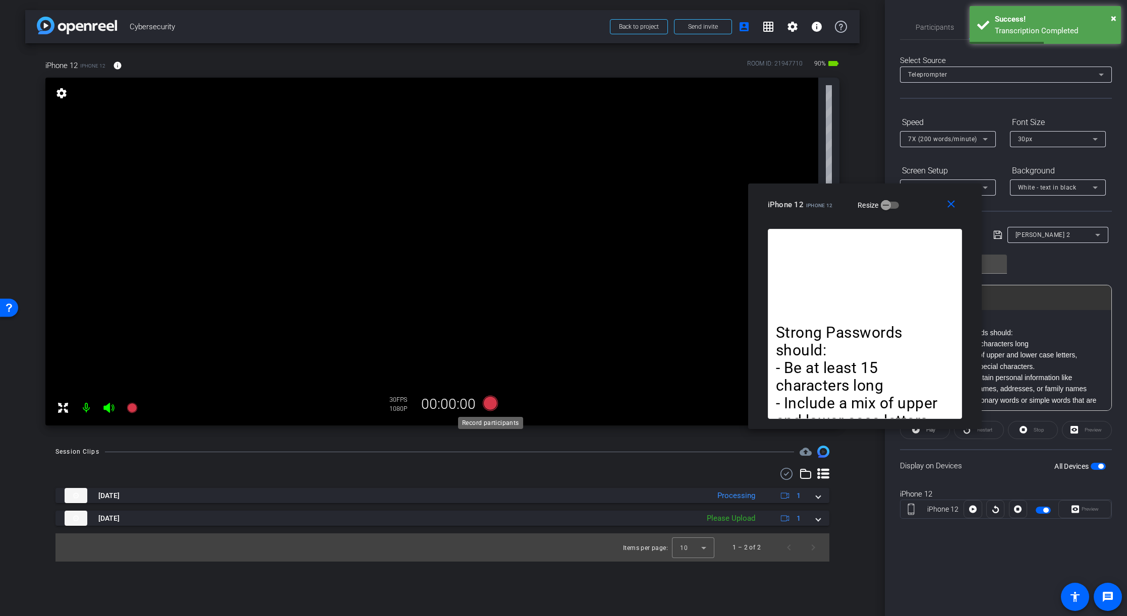
click at [491, 405] on icon at bounding box center [490, 403] width 15 height 15
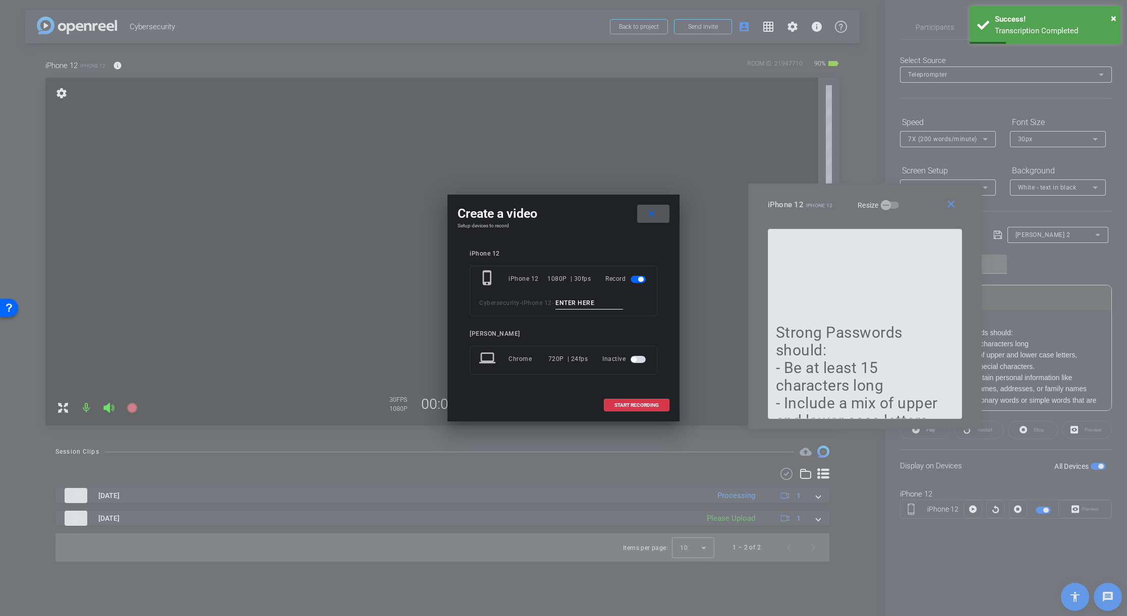
click at [581, 305] on input at bounding box center [589, 303] width 68 height 13
type input "3"
click at [643, 403] on span "START RECORDING" at bounding box center [636, 405] width 44 height 5
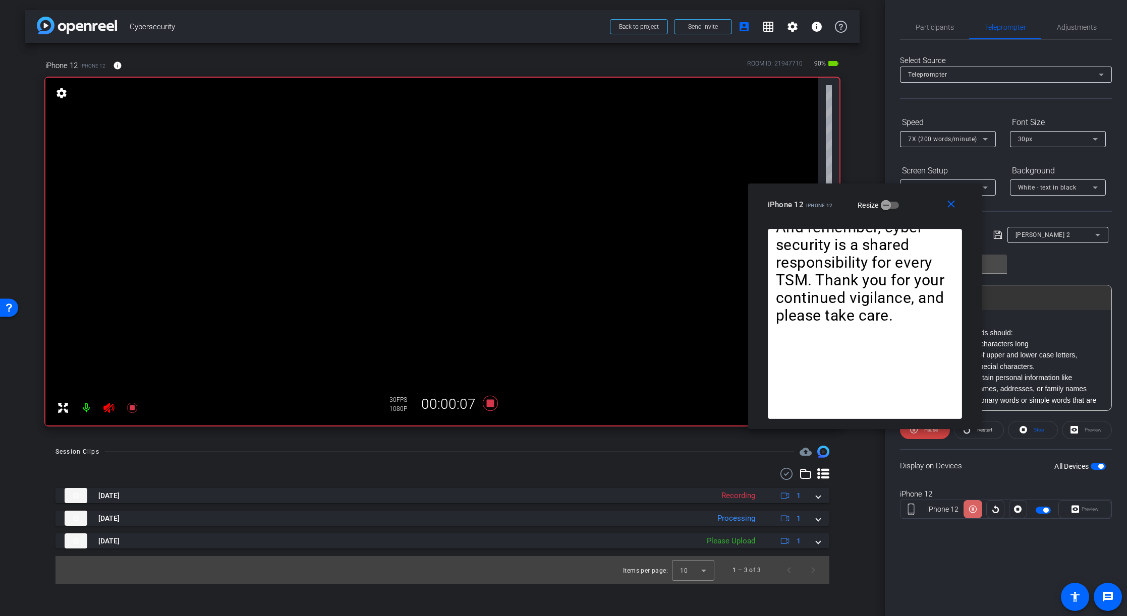
click at [973, 510] on icon at bounding box center [973, 510] width 8 height 8
click at [973, 510] on icon at bounding box center [973, 509] width 8 height 15
click at [973, 510] on icon at bounding box center [973, 510] width 8 height 8
click at [973, 510] on icon at bounding box center [973, 509] width 8 height 15
click at [973, 510] on icon at bounding box center [973, 510] width 8 height 8
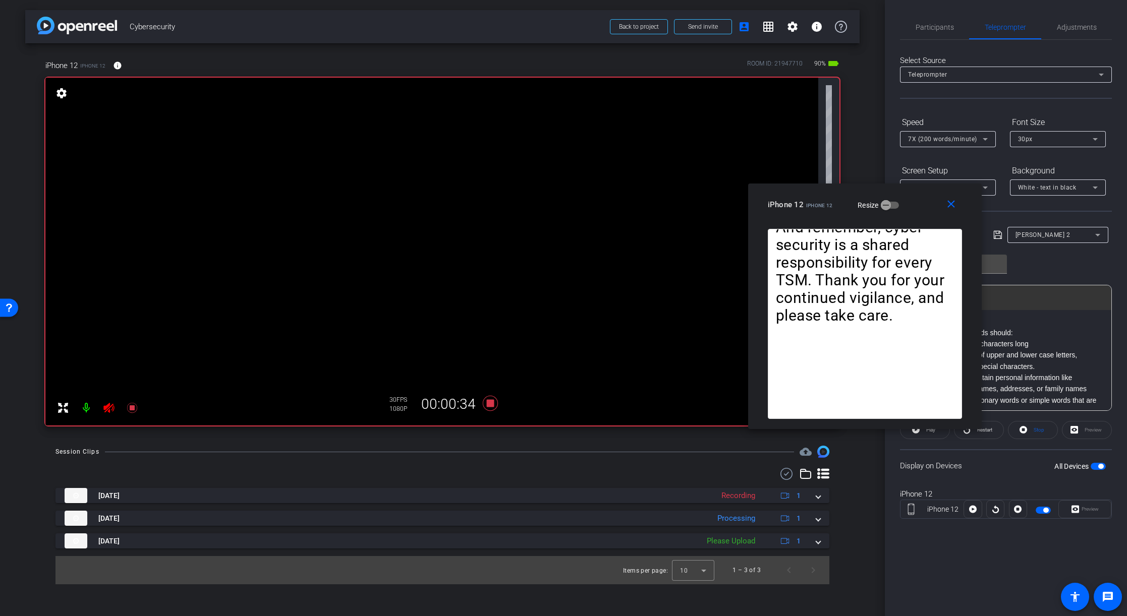
click at [973, 510] on icon at bounding box center [973, 509] width 8 height 15
click at [973, 510] on icon at bounding box center [973, 510] width 8 height 8
click at [973, 510] on icon at bounding box center [973, 509] width 8 height 15
click at [973, 510] on icon at bounding box center [973, 510] width 8 height 8
click at [973, 510] on icon at bounding box center [973, 509] width 8 height 15
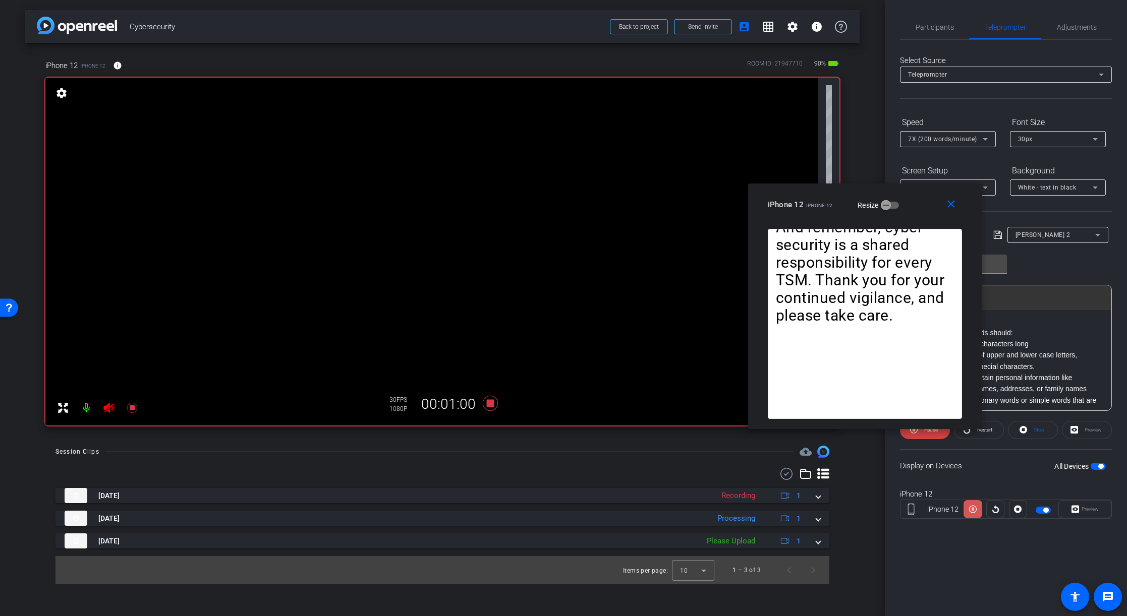
click at [973, 510] on icon at bounding box center [973, 510] width 8 height 8
click at [104, 406] on icon at bounding box center [108, 408] width 11 height 10
click at [973, 510] on icon at bounding box center [973, 510] width 8 height 8
click at [973, 510] on icon at bounding box center [973, 509] width 8 height 15
click at [108, 409] on icon at bounding box center [108, 408] width 11 height 10
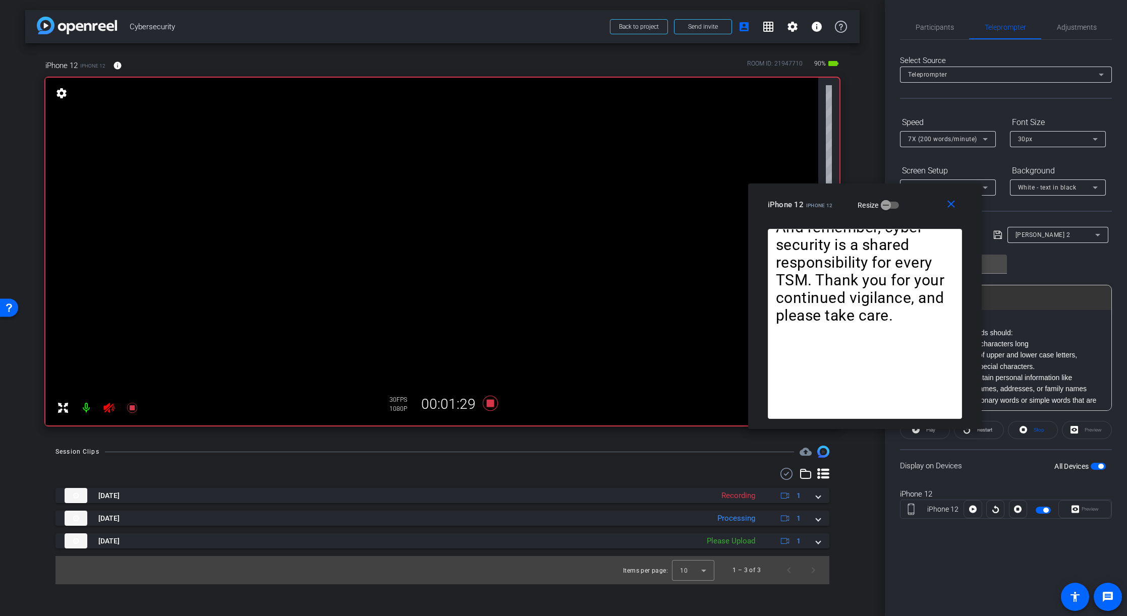
click at [107, 409] on icon at bounding box center [108, 408] width 11 height 10
click at [492, 405] on icon at bounding box center [490, 403] width 15 height 15
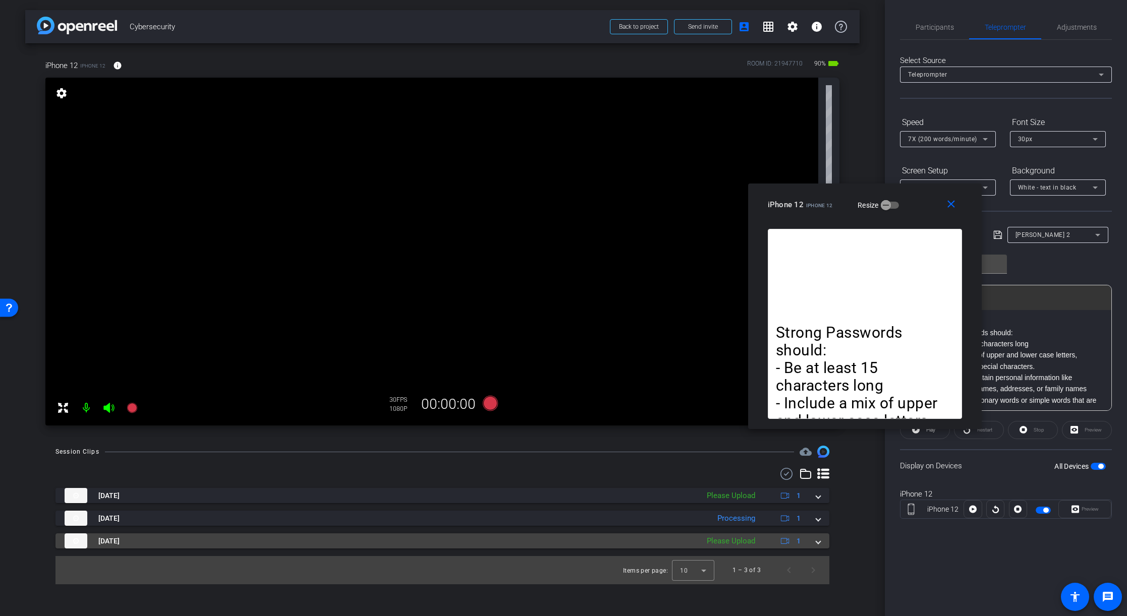
click at [747, 543] on div "Please Upload" at bounding box center [730, 542] width 58 height 12
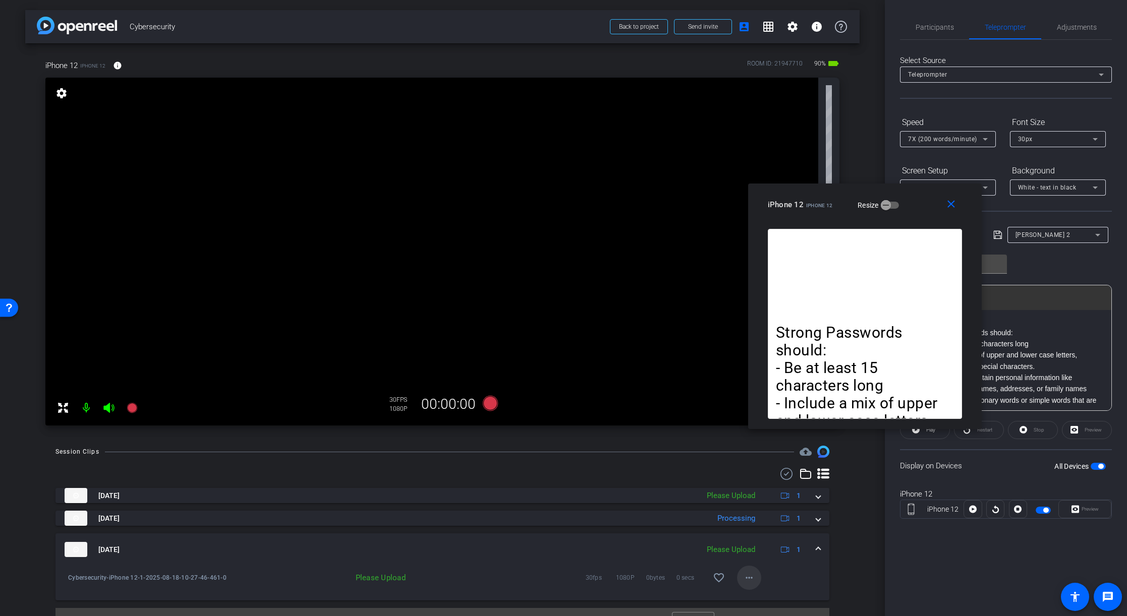
click at [746, 581] on mat-icon "more_horiz" at bounding box center [749, 578] width 12 height 12
click at [753, 534] on span "Upload" at bounding box center [765, 532] width 40 height 12
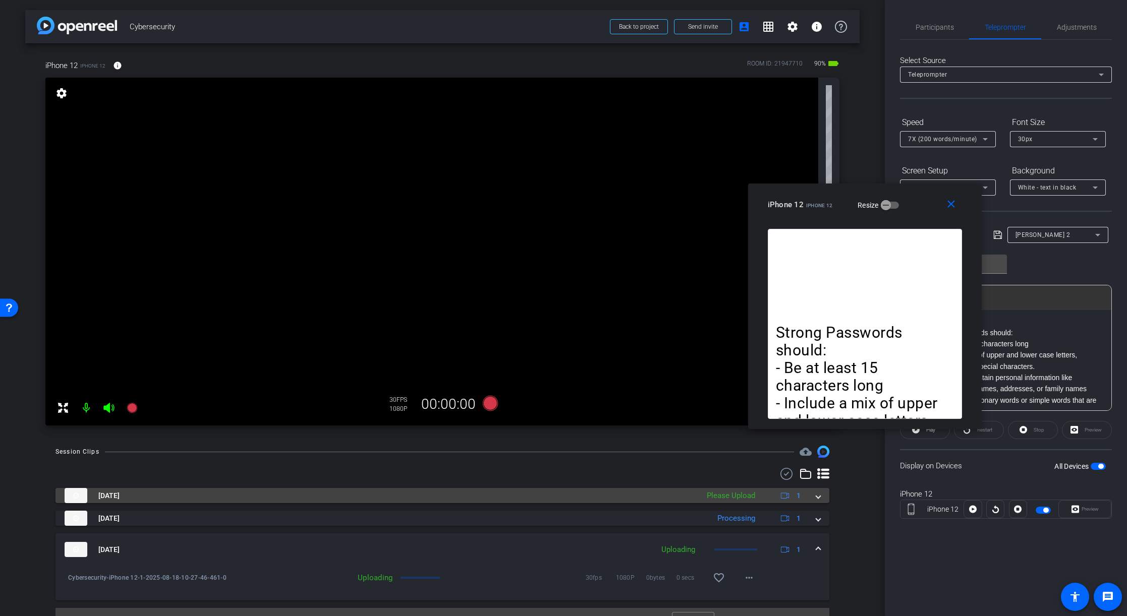
click at [750, 500] on div "Please Upload" at bounding box center [730, 496] width 58 height 12
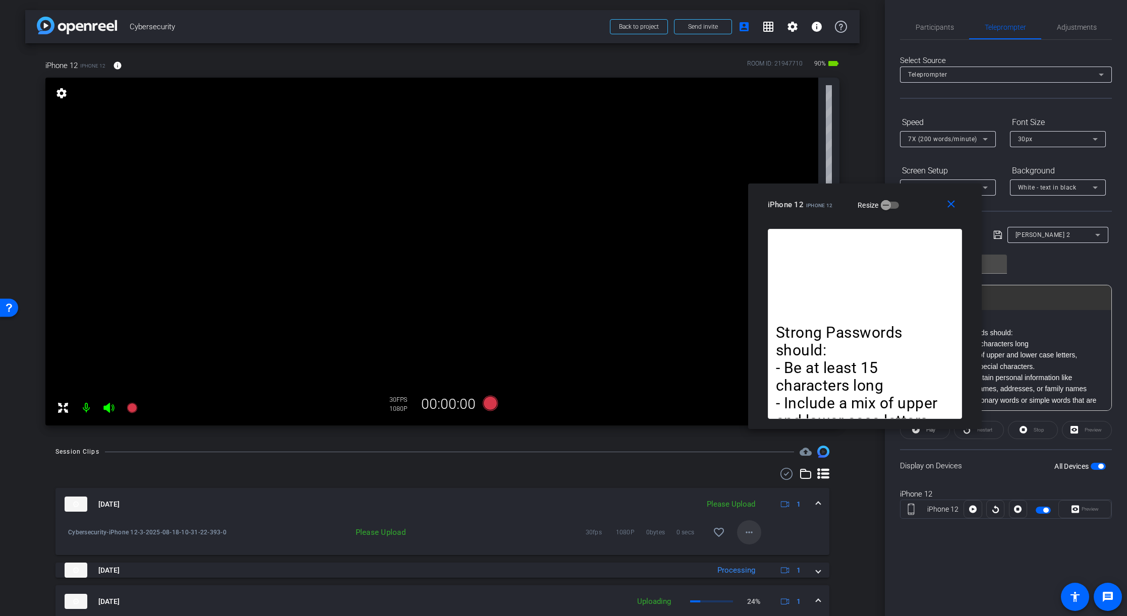
click at [751, 535] on mat-icon "more_horiz" at bounding box center [749, 532] width 12 height 12
click at [759, 549] on span "Upload" at bounding box center [765, 554] width 40 height 12
drag, startPoint x: 950, startPoint y: 205, endPoint x: 946, endPoint y: 214, distance: 9.9
click at [949, 207] on mat-icon "close" at bounding box center [951, 204] width 13 height 13
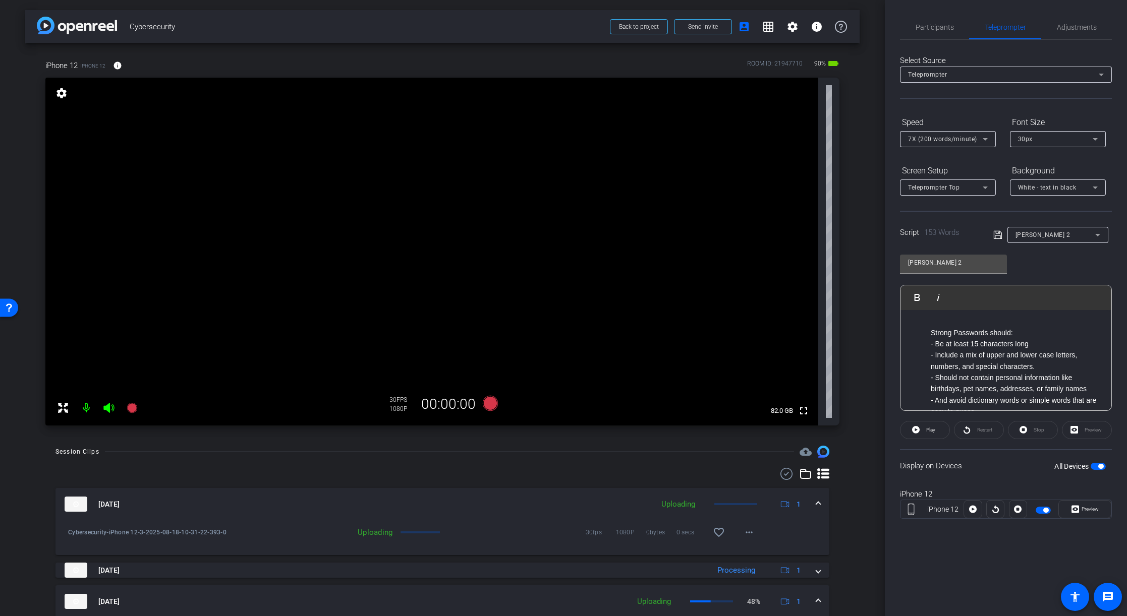
click at [1100, 466] on span "button" at bounding box center [1100, 466] width 5 height 5
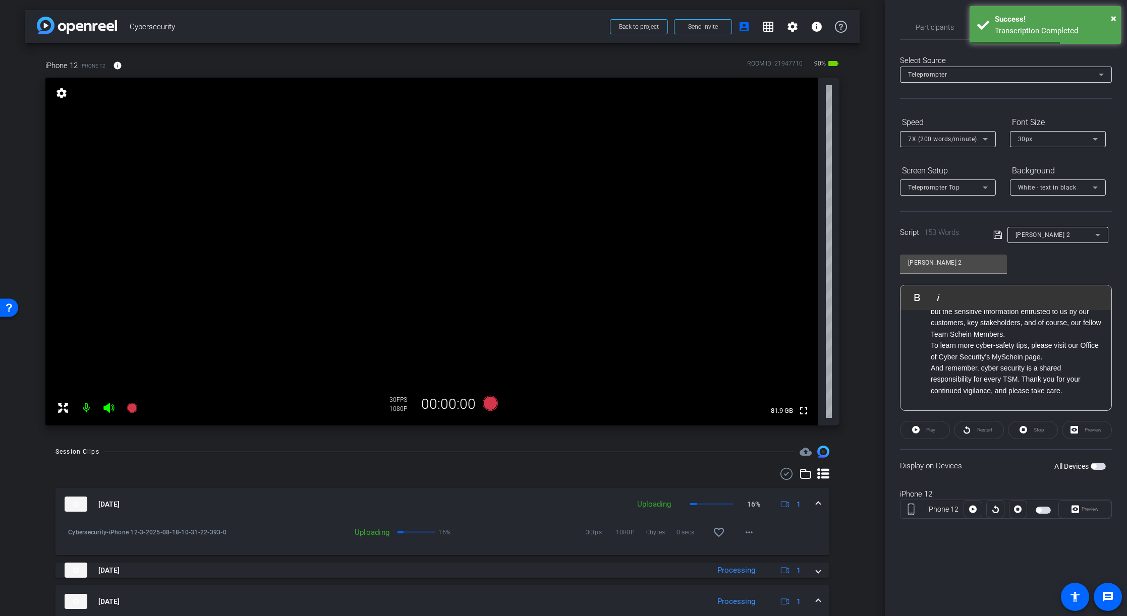
scroll to position [182, 0]
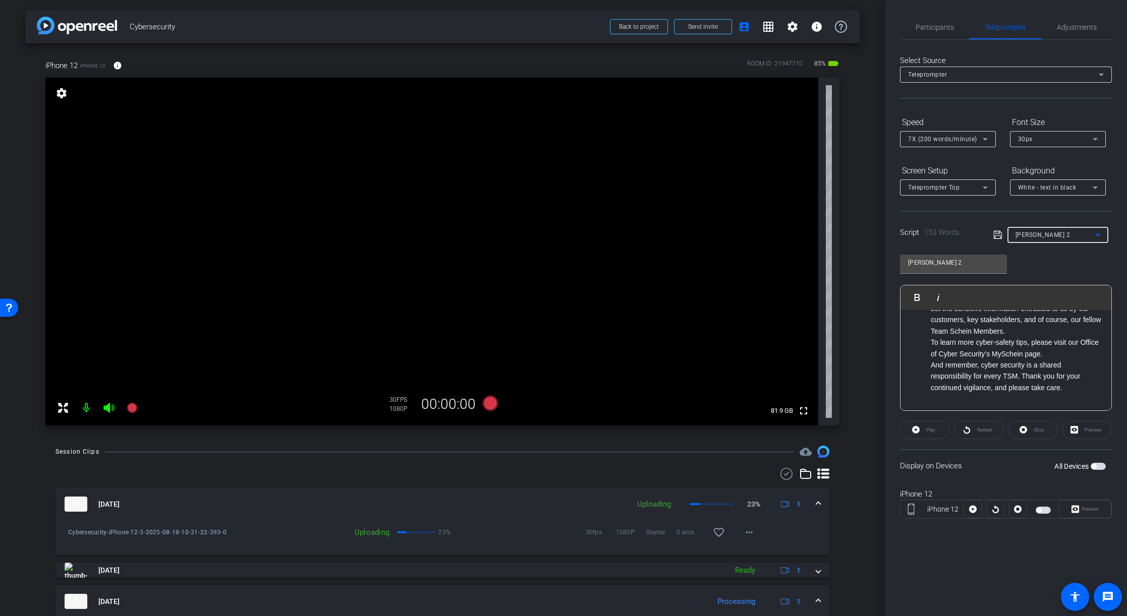
click at [1035, 238] on span "[PERSON_NAME] 2" at bounding box center [1042, 234] width 55 height 7
click at [1034, 269] on span "[PERSON_NAME]" at bounding box center [1040, 271] width 51 height 12
type input "[PERSON_NAME]"
drag, startPoint x: 1031, startPoint y: 341, endPoint x: 1038, endPoint y: 356, distance: 16.0
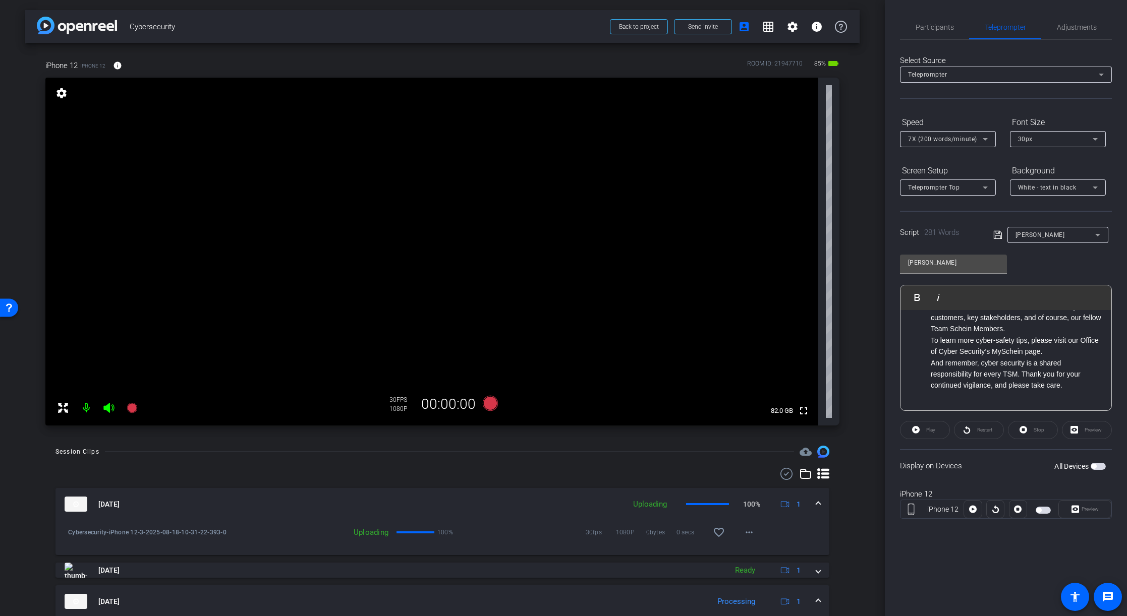
click at [1031, 341] on li "To learn more cyber-safety tips, please visit our Office of Cyber Security’s My…" at bounding box center [1015, 346] width 170 height 23
click at [980, 340] on li "please visit our Office of Cyber Security’s MySchein page." at bounding box center [1015, 346] width 170 height 23
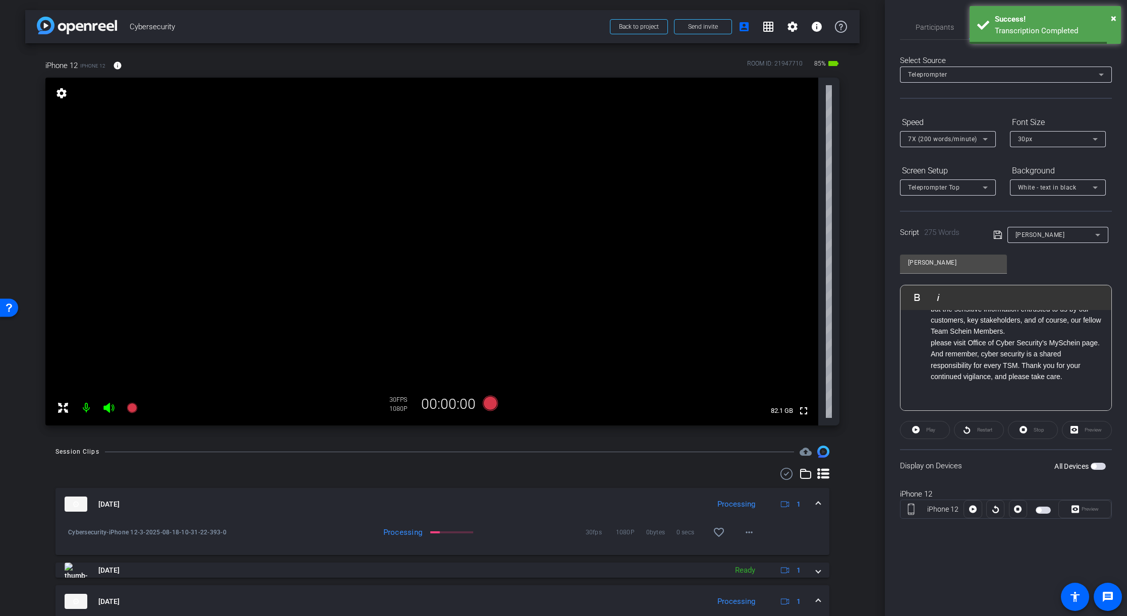
click at [934, 345] on li "please visit Office of Cyber Security’s MySchein page." at bounding box center [1015, 342] width 170 height 11
click at [969, 345] on li "Please visit Office of Cyber Security’s MySchein page." at bounding box center [1015, 342] width 170 height 11
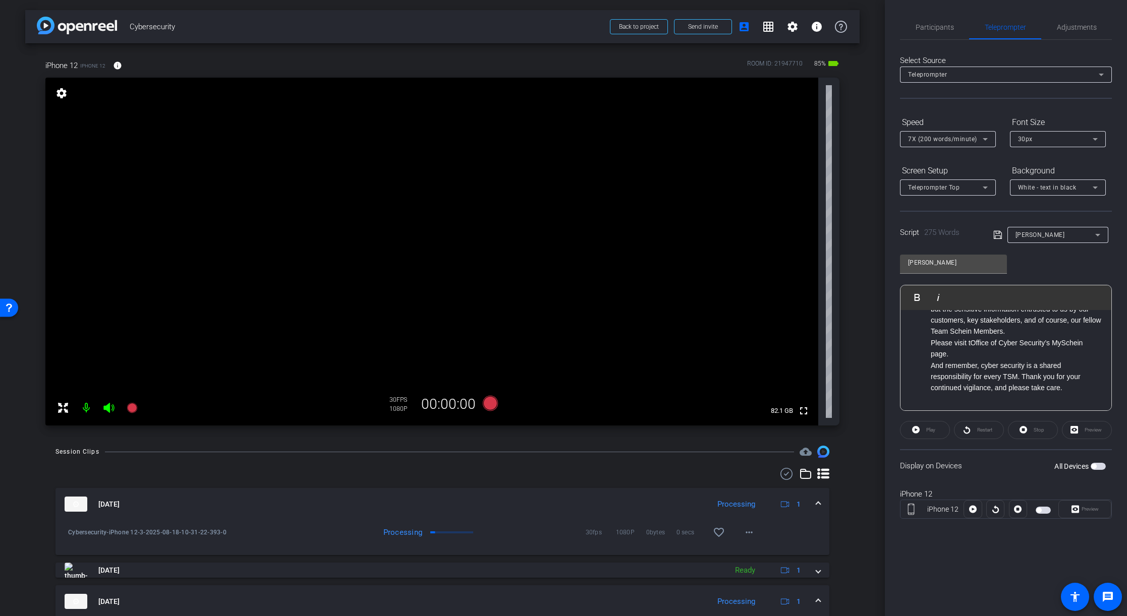
scroll to position [376, 0]
drag, startPoint x: 980, startPoint y: 352, endPoint x: 980, endPoint y: 359, distance: 7.1
click at [980, 352] on li "Please visit the MySchein Office of Cyber Security’s MySchein page." at bounding box center [1015, 346] width 170 height 23
click at [1013, 341] on li "Please visit the MySchein Office of Cyber Security’s MySchein page." at bounding box center [1015, 346] width 170 height 23
drag, startPoint x: 1011, startPoint y: 353, endPoint x: 1011, endPoint y: 372, distance: 18.7
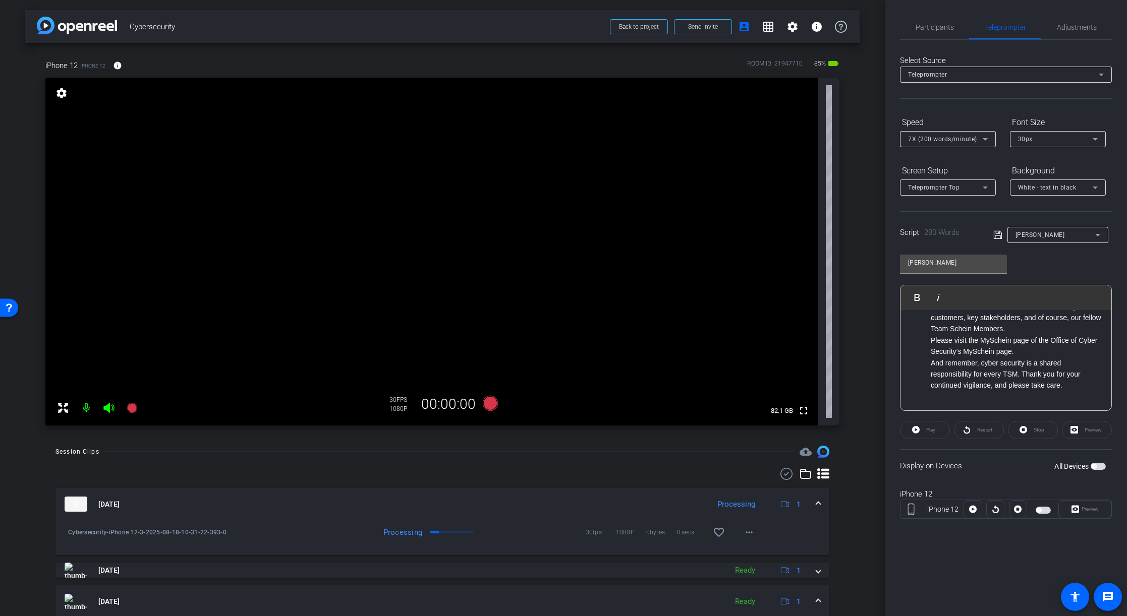
click at [1011, 353] on li "Please visit the MySchein page of the Office of Cyber Security’s MySchein page." at bounding box center [1015, 346] width 170 height 23
click at [998, 232] on icon at bounding box center [997, 235] width 9 height 12
click at [1093, 466] on span "button" at bounding box center [1093, 466] width 5 height 5
click at [1093, 507] on span "Preview" at bounding box center [1089, 509] width 17 height 6
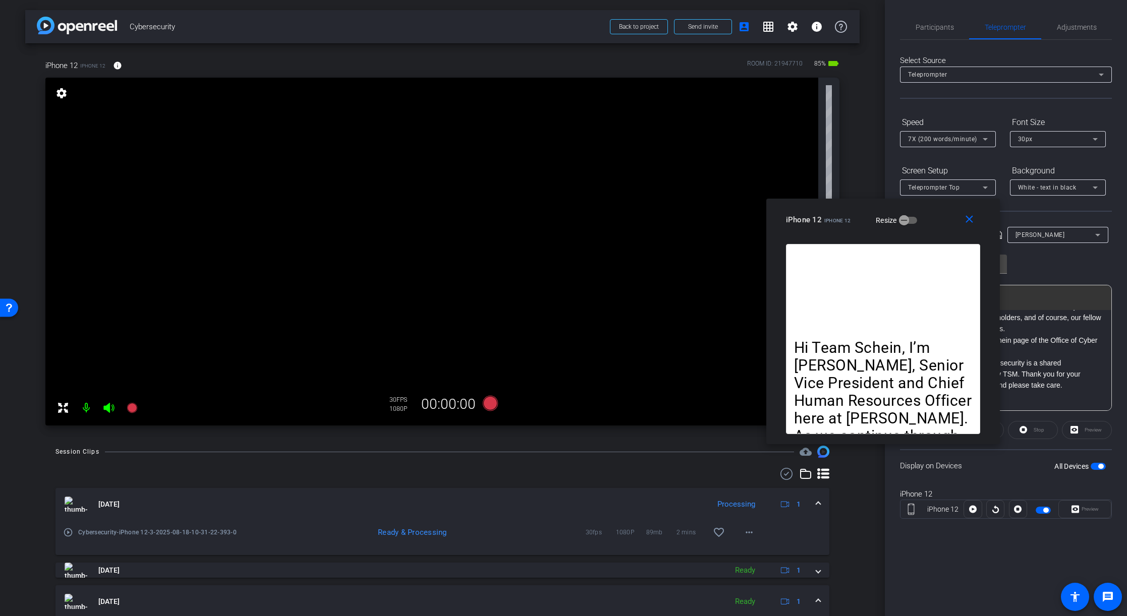
drag, startPoint x: 538, startPoint y: 194, endPoint x: 857, endPoint y: 207, distance: 319.5
click at [857, 207] on div "close iPhone 12 iPhone 12 Resize" at bounding box center [882, 221] width 233 height 45
click at [491, 405] on icon at bounding box center [490, 403] width 15 height 15
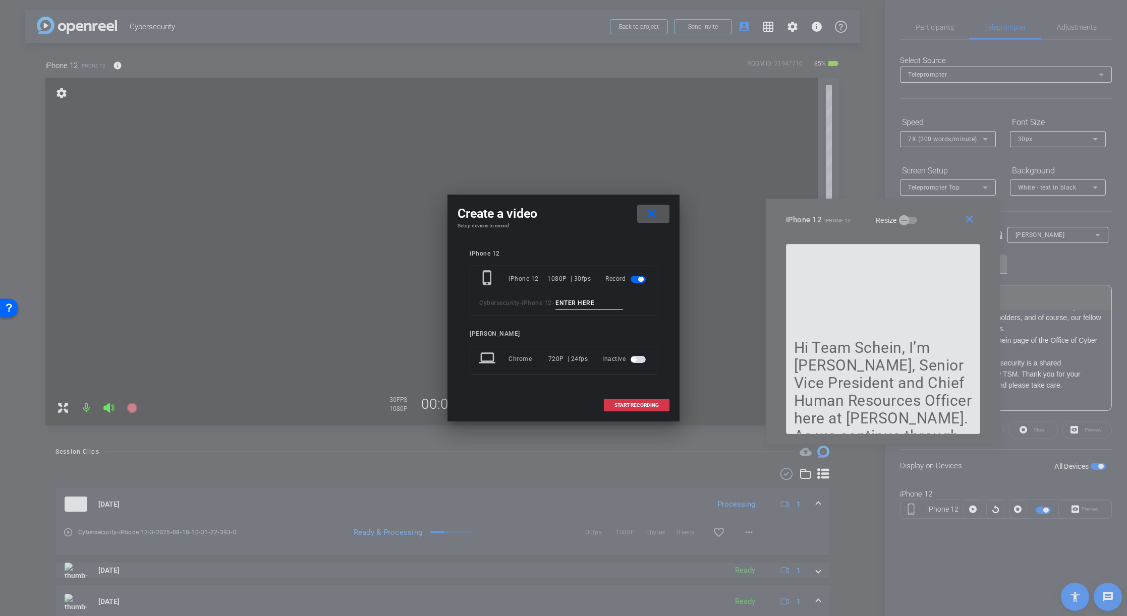
click at [565, 302] on input at bounding box center [589, 303] width 68 height 13
type input "4"
click at [639, 404] on span "START RECORDING" at bounding box center [636, 405] width 44 height 5
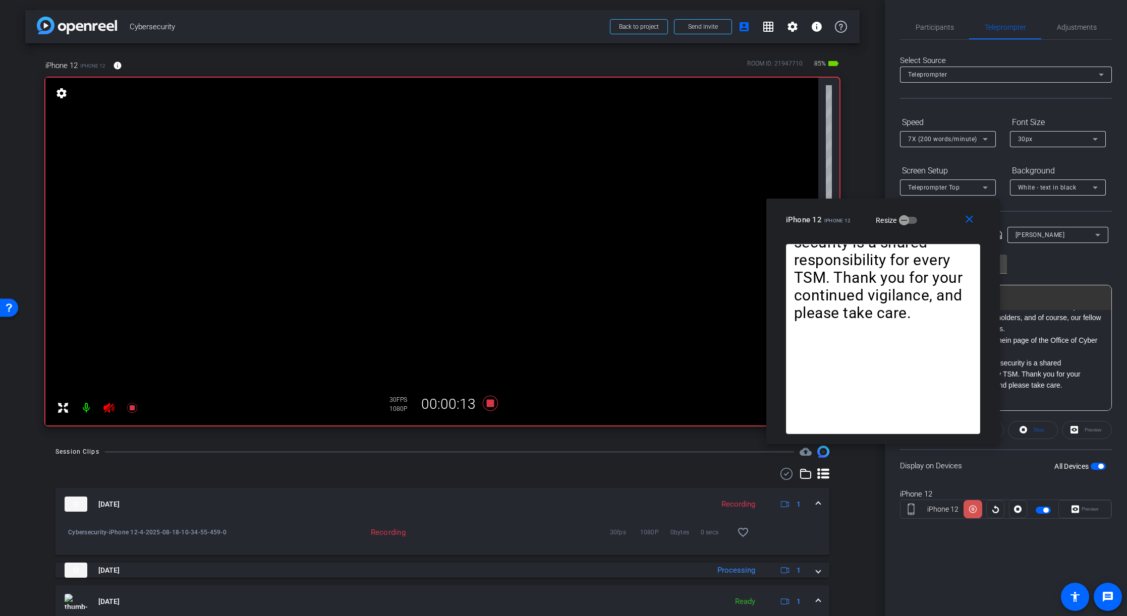
click at [971, 510] on icon at bounding box center [973, 509] width 8 height 15
click at [491, 404] on icon at bounding box center [490, 403] width 15 height 15
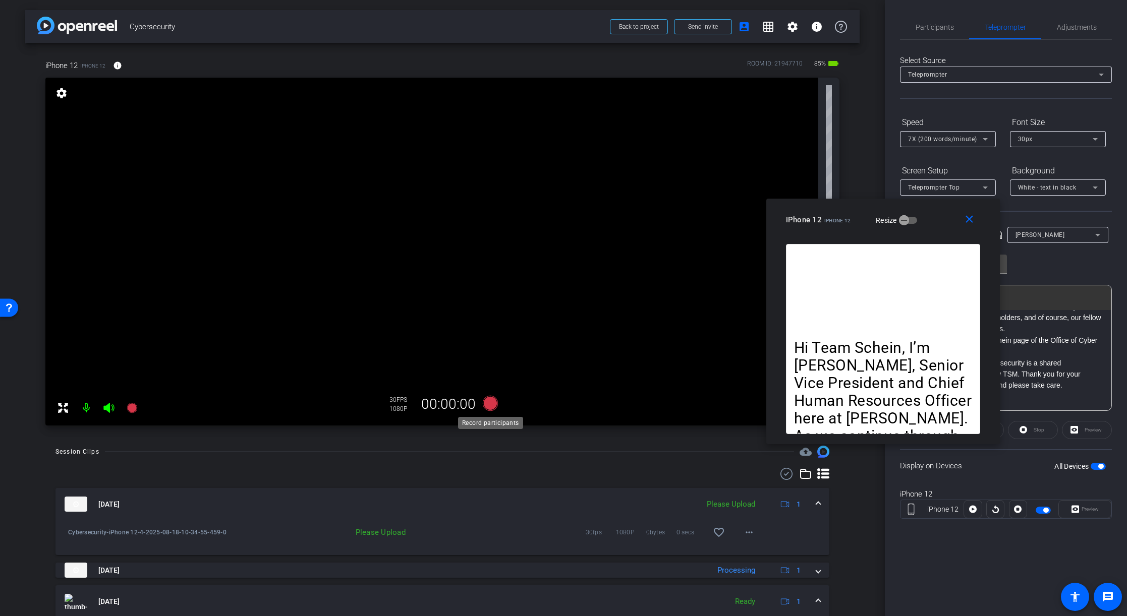
click at [490, 403] on icon at bounding box center [490, 403] width 15 height 15
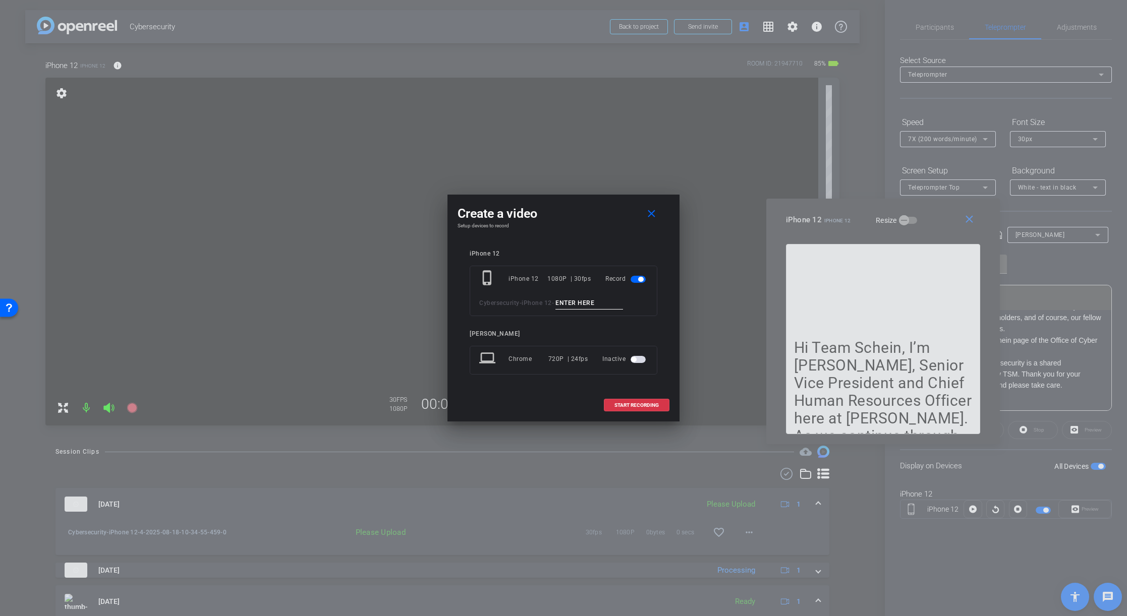
click at [586, 304] on input at bounding box center [589, 303] width 68 height 13
type input "5"
click at [646, 404] on span "START RECORDING" at bounding box center [636, 405] width 44 height 5
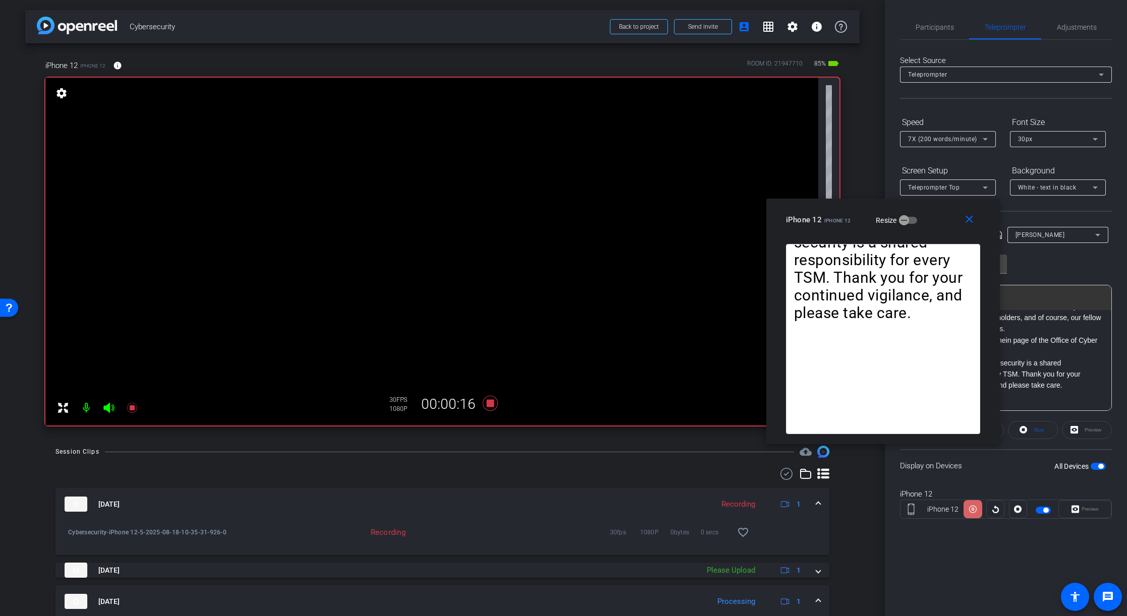
click at [972, 509] on icon at bounding box center [973, 510] width 8 height 8
click at [972, 509] on icon at bounding box center [973, 509] width 8 height 15
click at [972, 509] on icon at bounding box center [973, 510] width 8 height 8
click at [972, 509] on icon at bounding box center [973, 509] width 8 height 15
click at [972, 509] on icon at bounding box center [973, 510] width 8 height 8
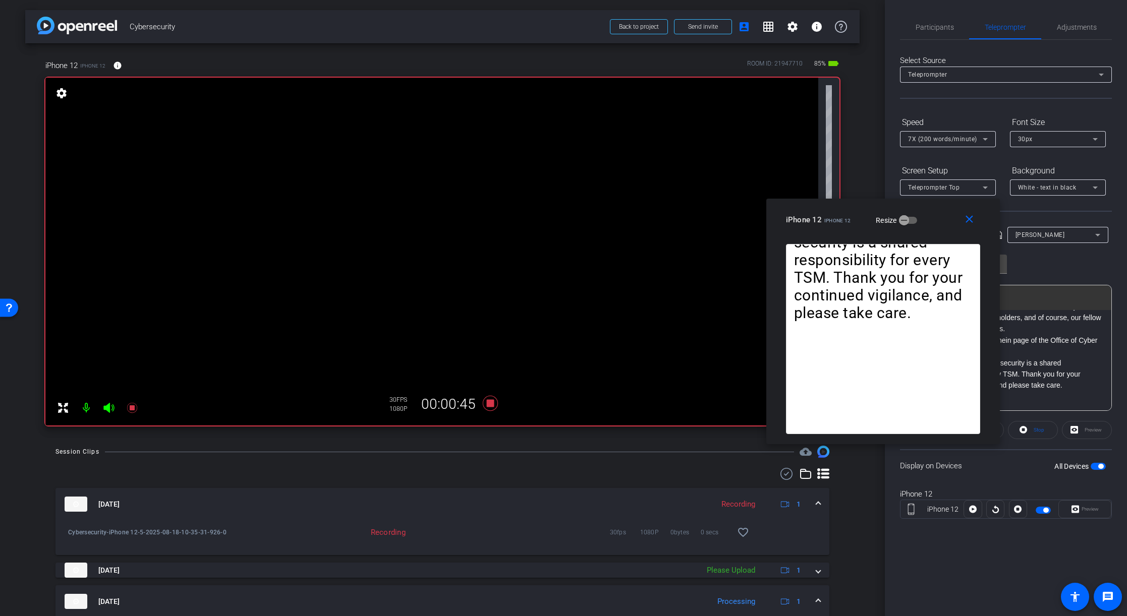
click at [972, 509] on icon at bounding box center [973, 509] width 8 height 15
click at [972, 509] on icon at bounding box center [973, 510] width 8 height 8
click at [972, 509] on icon at bounding box center [973, 509] width 8 height 15
click at [972, 509] on icon at bounding box center [973, 510] width 8 height 8
click at [972, 509] on icon at bounding box center [973, 509] width 8 height 15
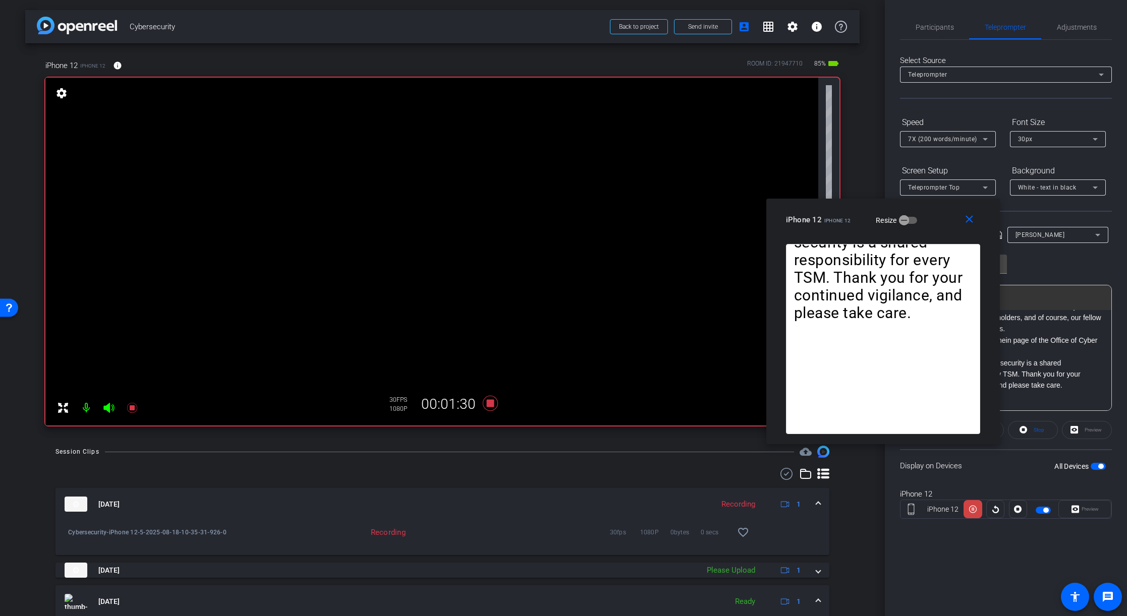
click at [972, 509] on icon at bounding box center [973, 510] width 8 height 8
click at [972, 509] on icon at bounding box center [973, 509] width 8 height 15
click at [972, 509] on icon at bounding box center [973, 510] width 8 height 8
click at [972, 509] on icon at bounding box center [973, 509] width 8 height 15
click at [972, 509] on icon at bounding box center [973, 510] width 8 height 8
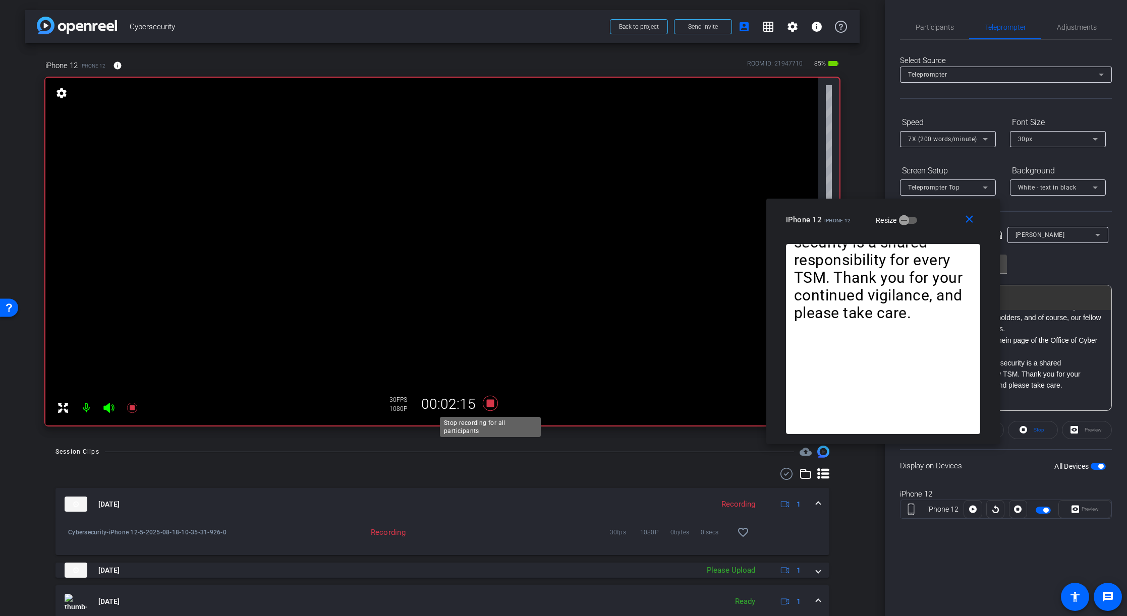
click at [494, 406] on icon at bounding box center [490, 403] width 24 height 18
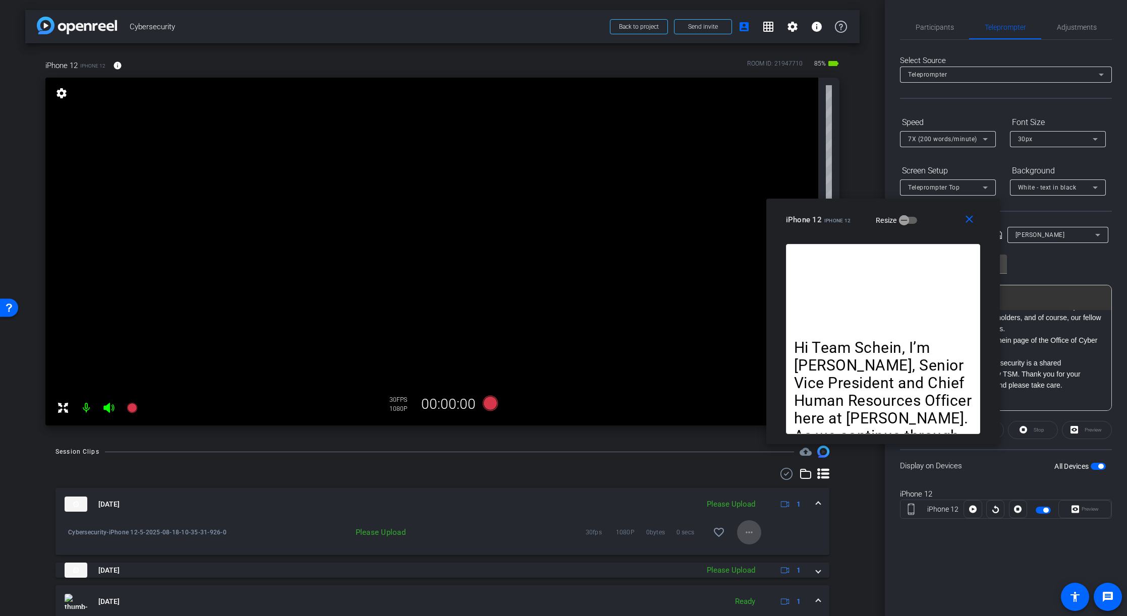
click at [748, 534] on mat-icon "more_horiz" at bounding box center [749, 532] width 12 height 12
click at [750, 553] on span "Upload" at bounding box center [765, 554] width 40 height 12
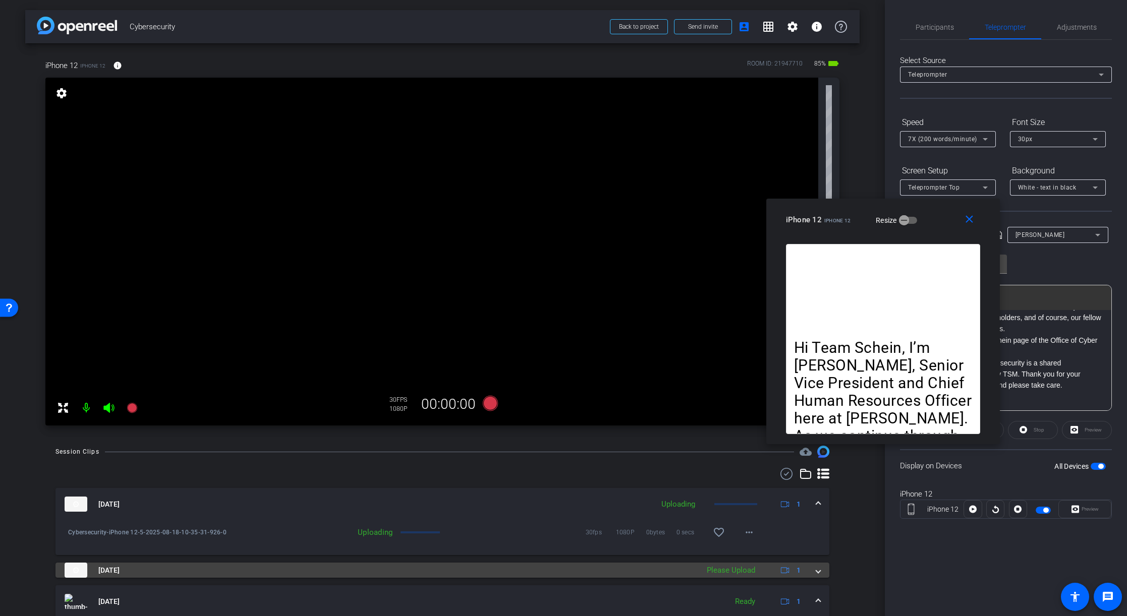
click at [750, 570] on div "Please Upload" at bounding box center [730, 571] width 58 height 12
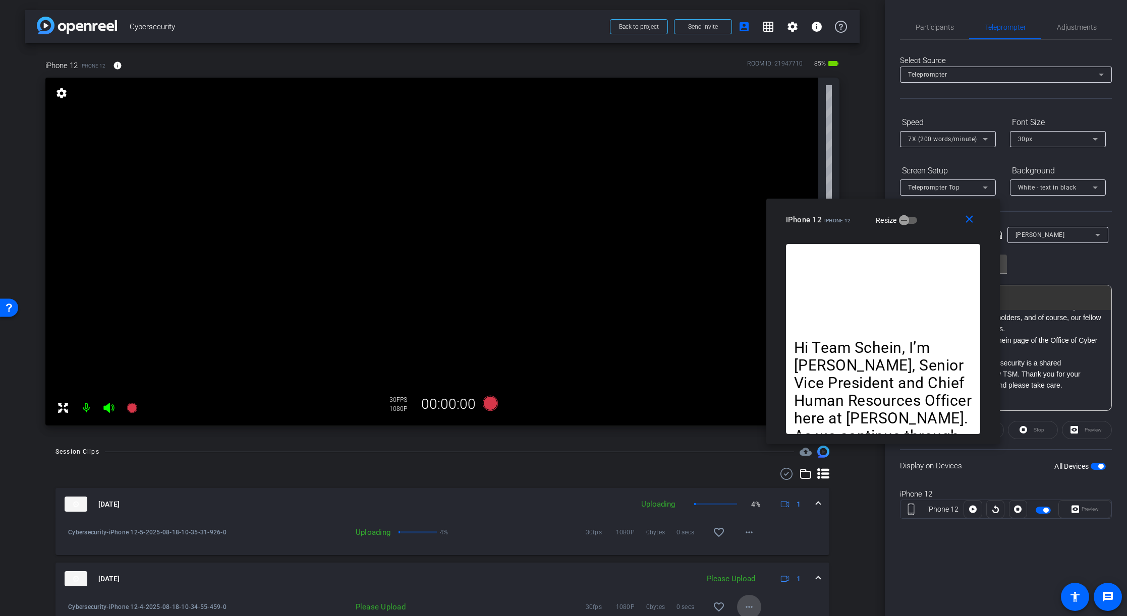
click at [745, 605] on mat-icon "more_horiz" at bounding box center [749, 607] width 12 height 12
click at [759, 562] on span "Upload" at bounding box center [765, 561] width 40 height 12
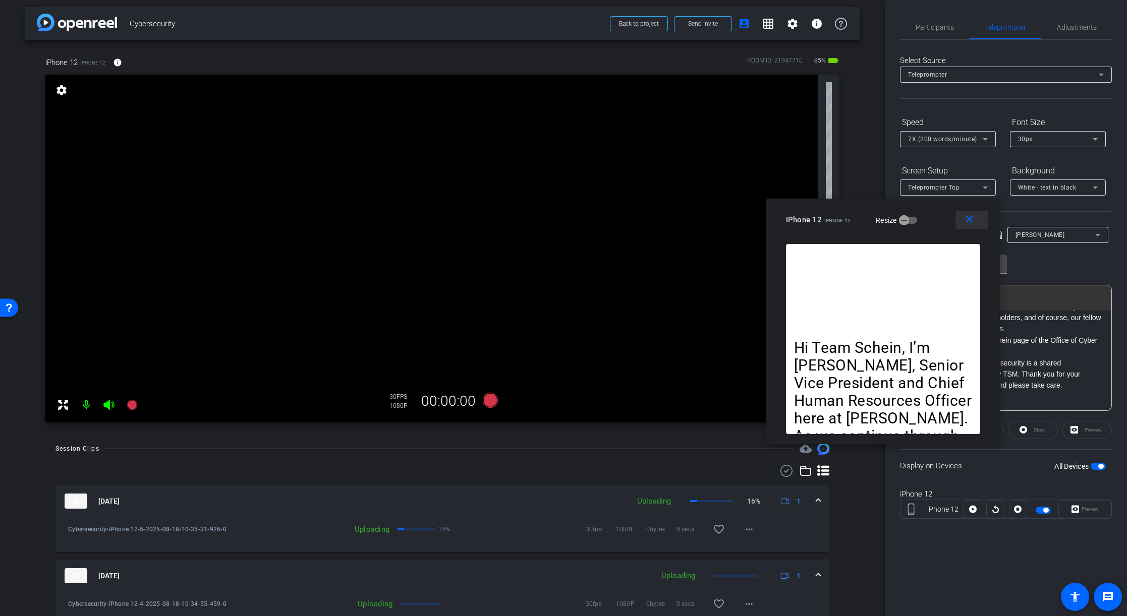
click at [969, 218] on mat-icon "close" at bounding box center [969, 219] width 13 height 13
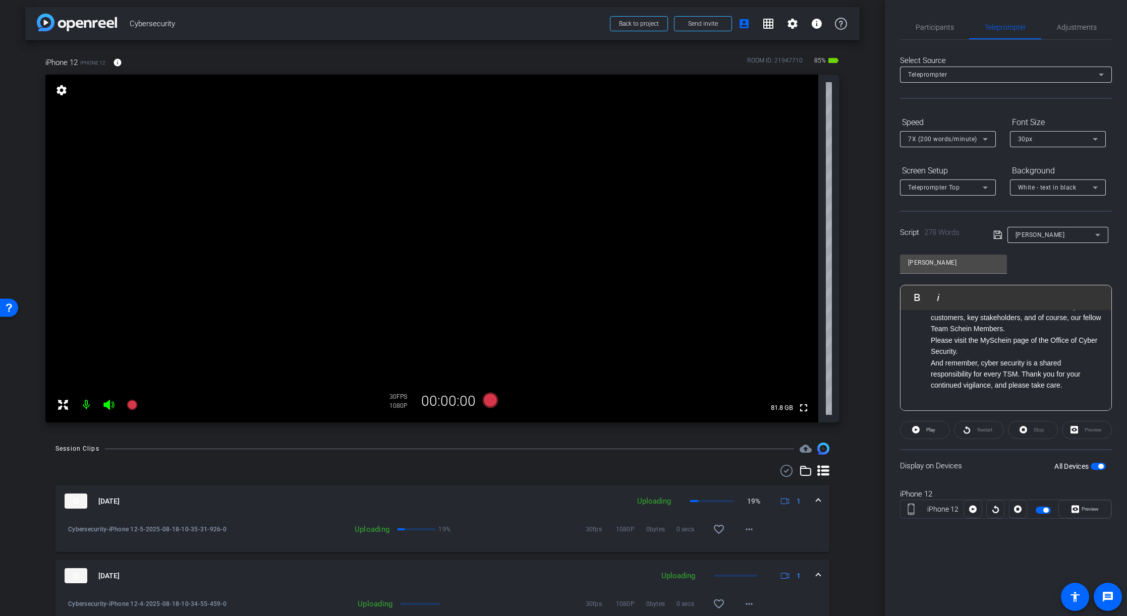
click at [1099, 467] on span "button" at bounding box center [1100, 466] width 5 height 5
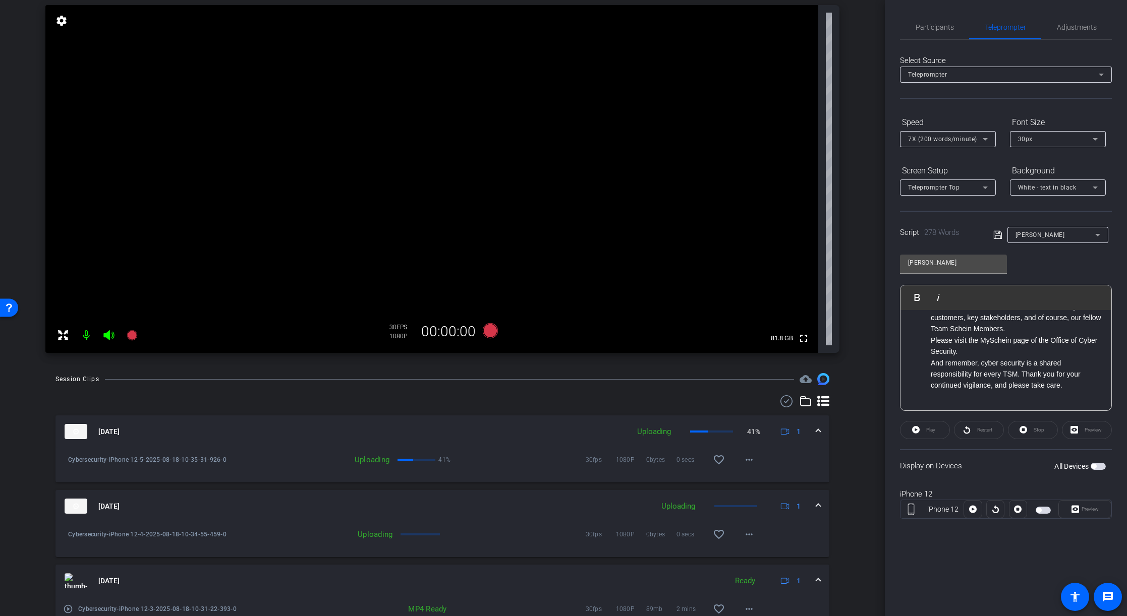
scroll to position [73, 0]
click at [944, 29] on span "Participants" at bounding box center [934, 27] width 38 height 7
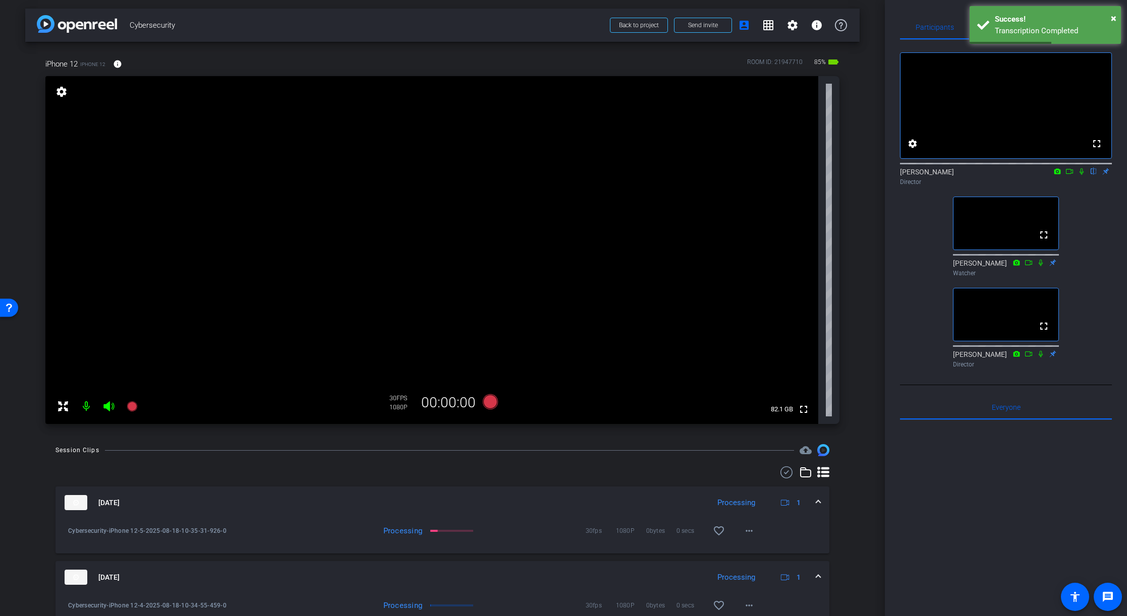
scroll to position [0, 0]
